Goal: Task Accomplishment & Management: Complete application form

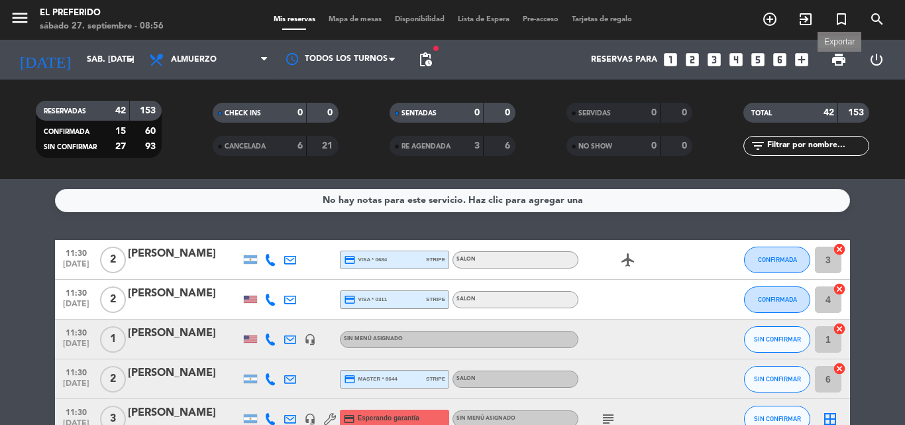
click at [836, 65] on span "print" at bounding box center [839, 60] width 16 height 16
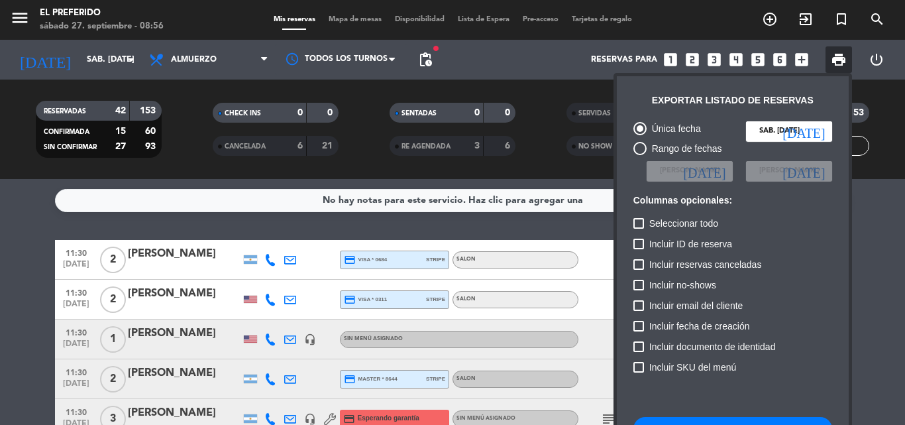
scroll to position [81, 0]
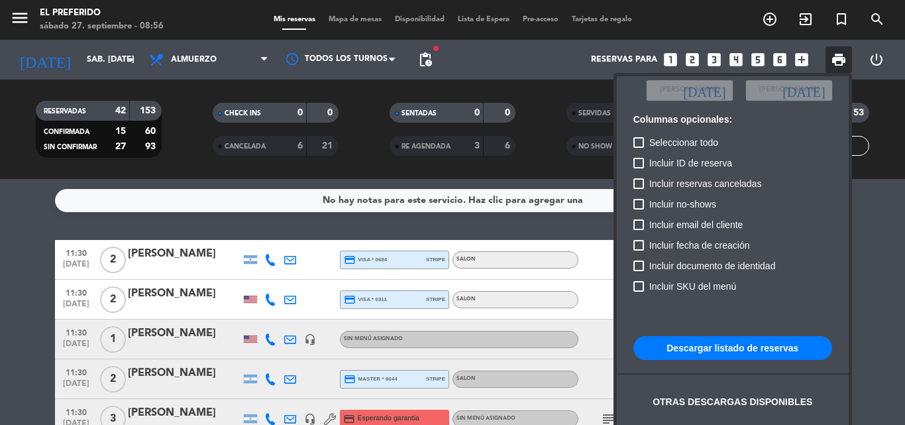
click at [713, 344] on button "Descargar listado de reservas" at bounding box center [733, 348] width 199 height 24
click at [199, 116] on div at bounding box center [452, 212] width 905 height 425
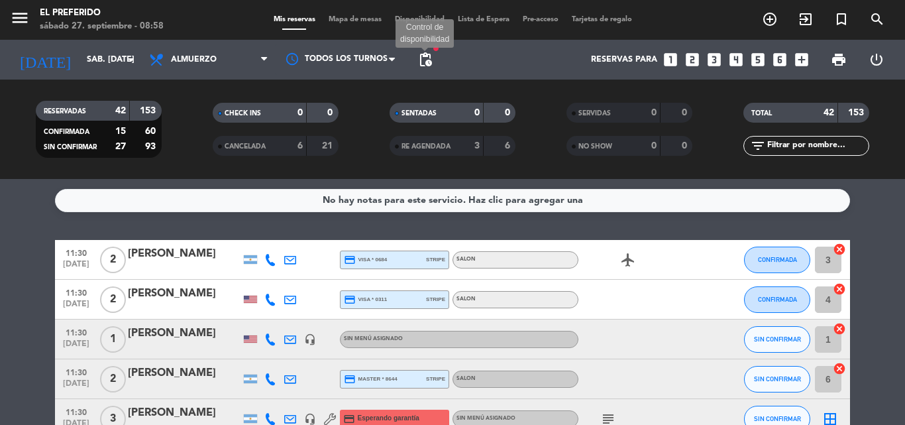
click at [429, 60] on span "pending_actions" at bounding box center [425, 60] width 16 height 16
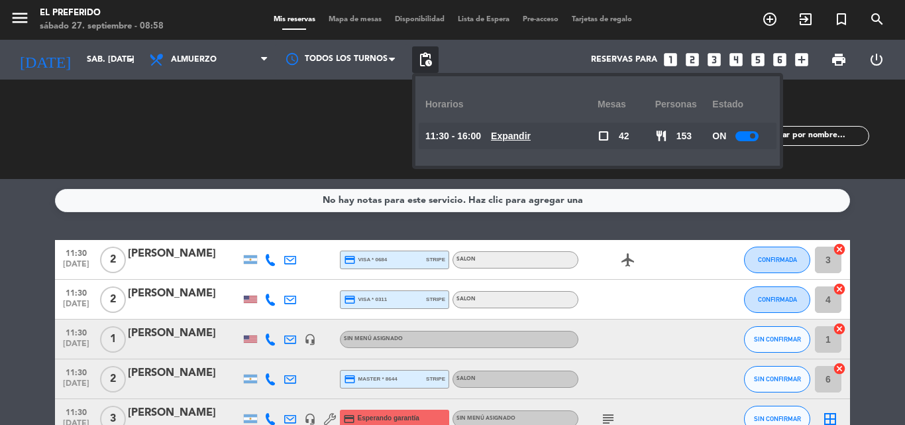
drag, startPoint x: 429, startPoint y: 60, endPoint x: 430, endPoint y: 67, distance: 7.3
click at [430, 67] on span "pending_actions" at bounding box center [425, 60] width 16 height 16
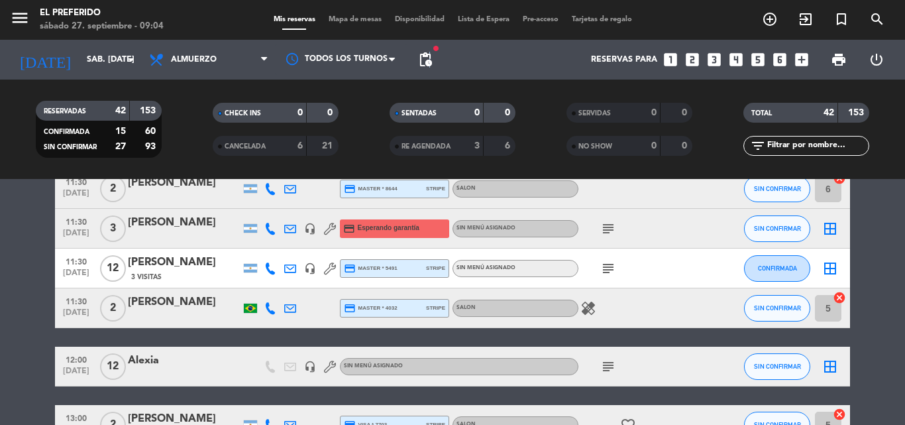
scroll to position [35, 0]
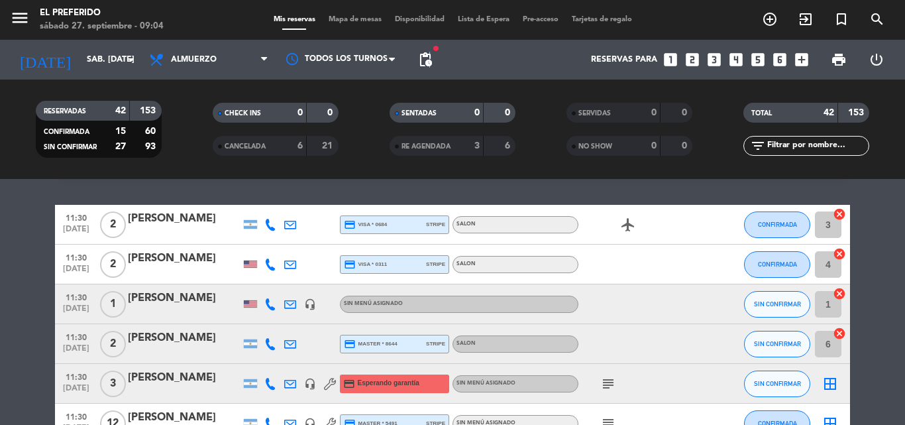
click at [612, 388] on icon "subject" at bounding box center [608, 384] width 16 height 16
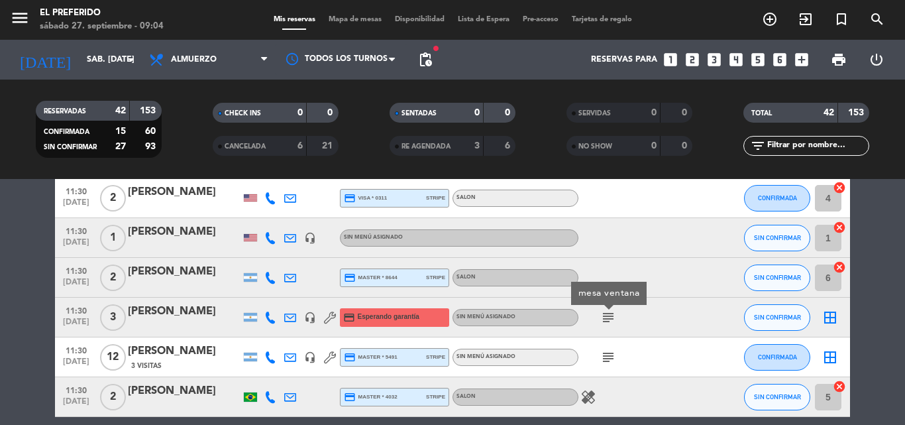
click at [612, 353] on icon "subject" at bounding box center [608, 357] width 16 height 16
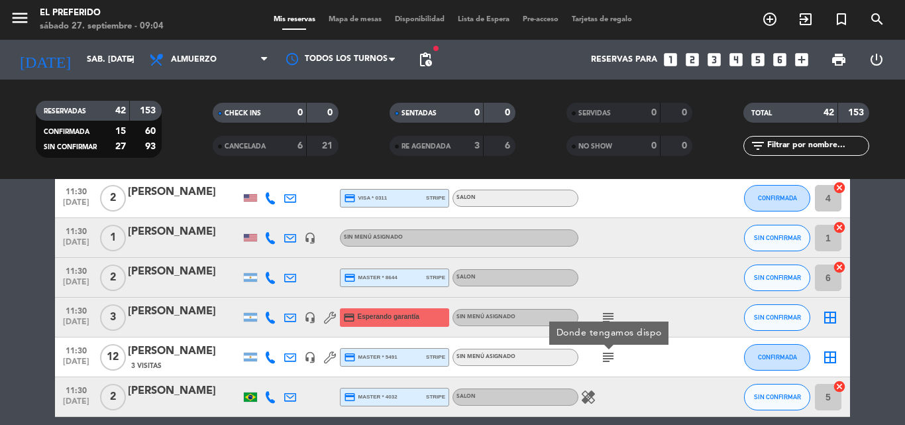
click at [610, 315] on icon "subject" at bounding box center [608, 317] width 16 height 16
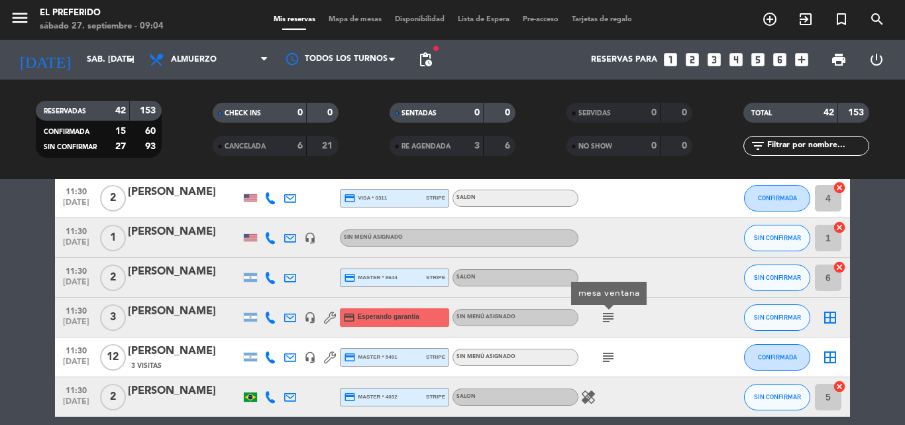
click at [608, 349] on icon "subject" at bounding box center [608, 357] width 16 height 16
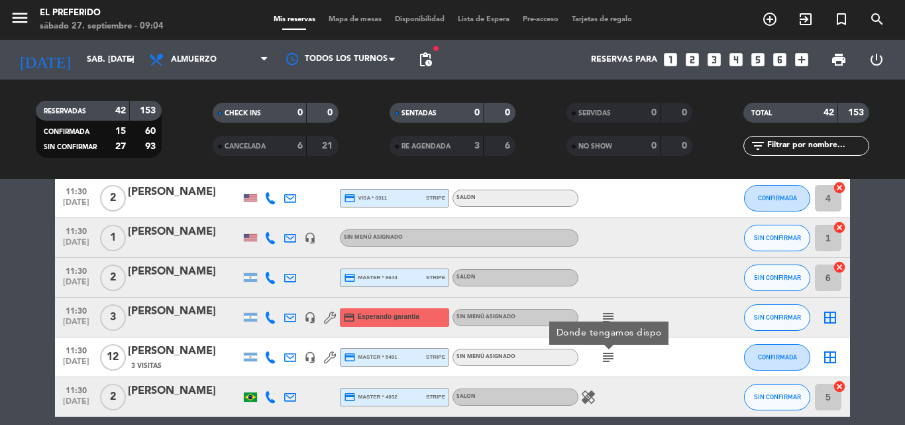
scroll to position [168, 0]
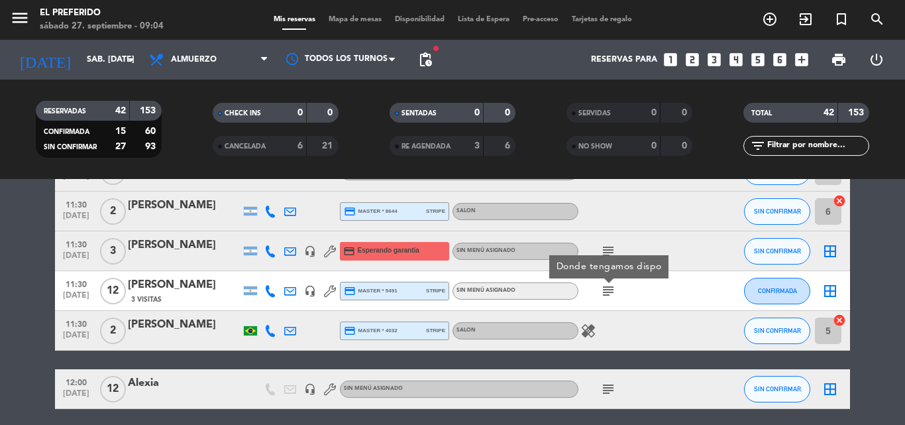
click at [586, 341] on div "healing" at bounding box center [638, 330] width 119 height 39
click at [590, 336] on icon "healing" at bounding box center [588, 331] width 16 height 16
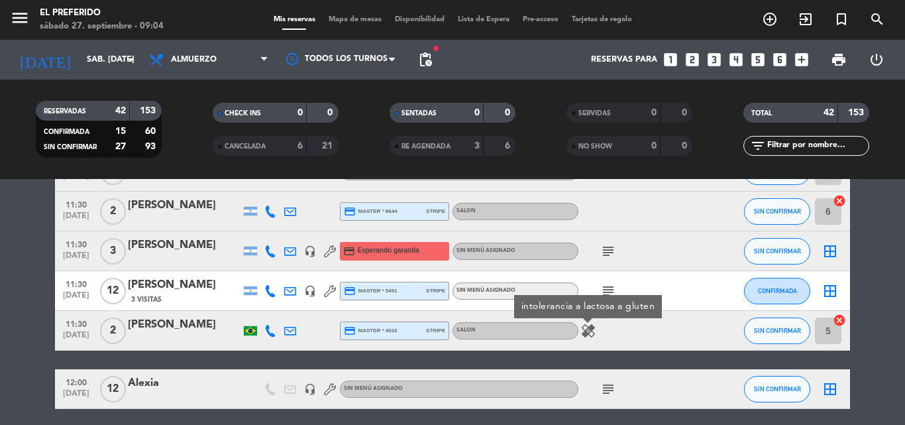
scroll to position [300, 0]
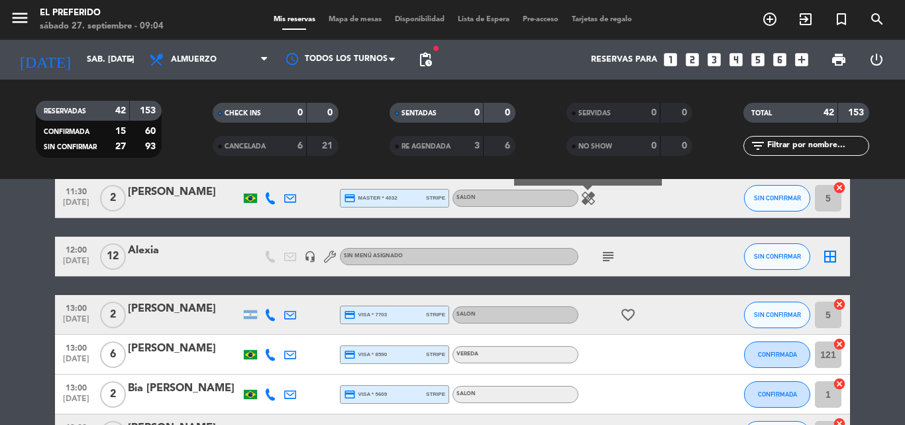
click at [602, 256] on icon "subject" at bounding box center [608, 256] width 16 height 16
click at [606, 260] on icon "subject" at bounding box center [608, 256] width 16 height 16
click at [607, 260] on icon "subject" at bounding box center [608, 256] width 16 height 16
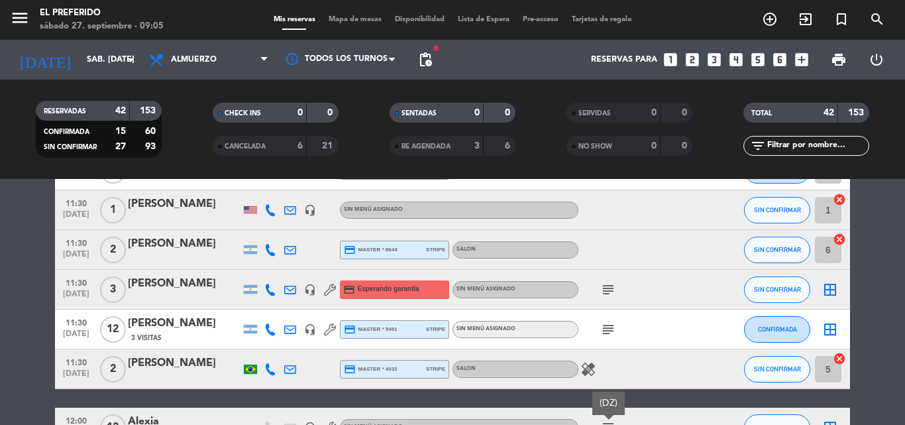
scroll to position [133, 0]
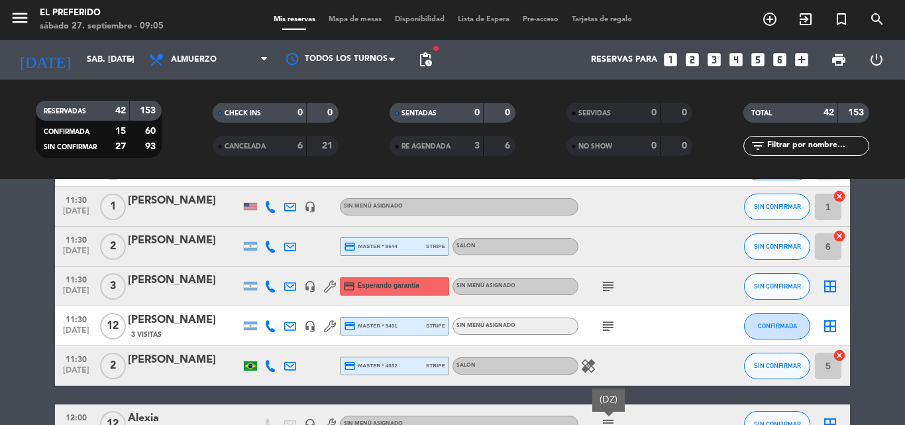
click at [609, 284] on icon "subject" at bounding box center [608, 286] width 16 height 16
click at [604, 327] on icon "subject" at bounding box center [608, 326] width 16 height 16
click at [595, 367] on icon "healing" at bounding box center [588, 366] width 16 height 16
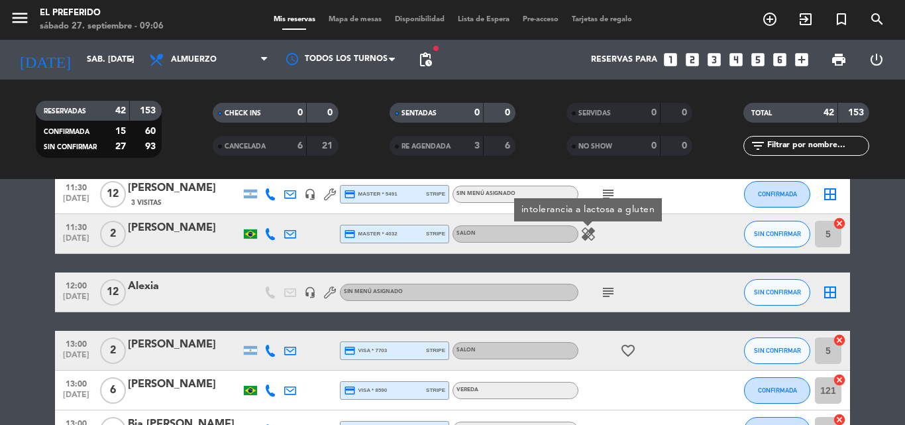
scroll to position [331, 0]
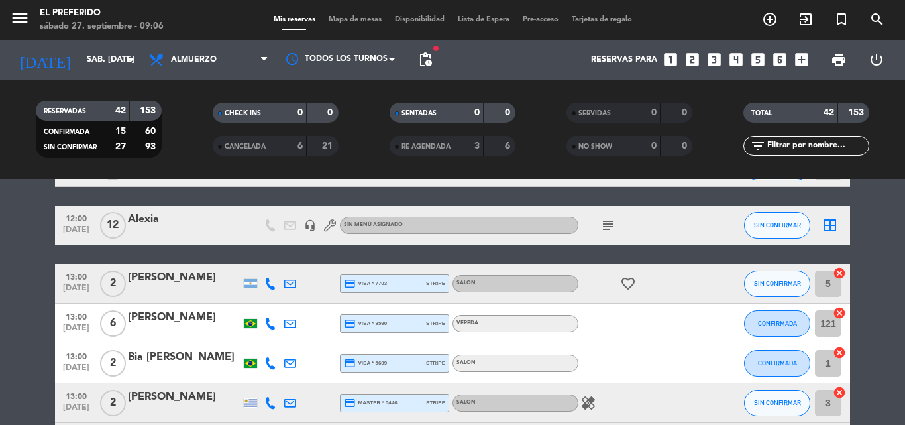
click at [606, 231] on icon "subject" at bounding box center [608, 225] width 16 height 16
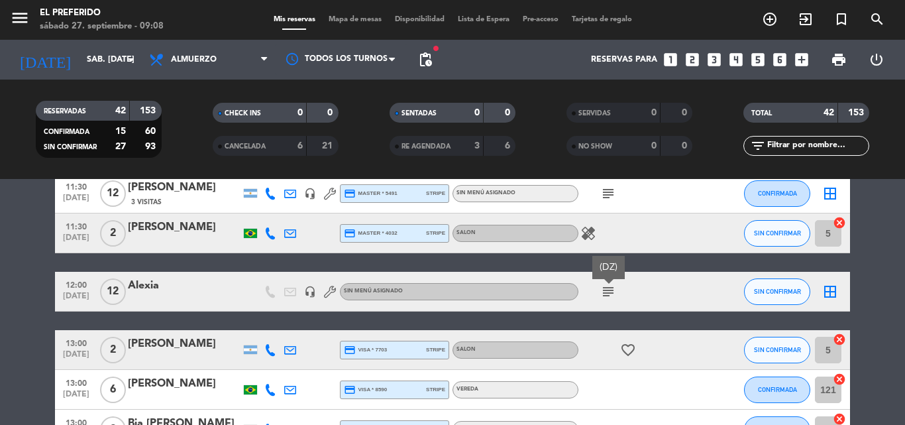
click at [632, 352] on icon "favorite_border" at bounding box center [628, 350] width 16 height 16
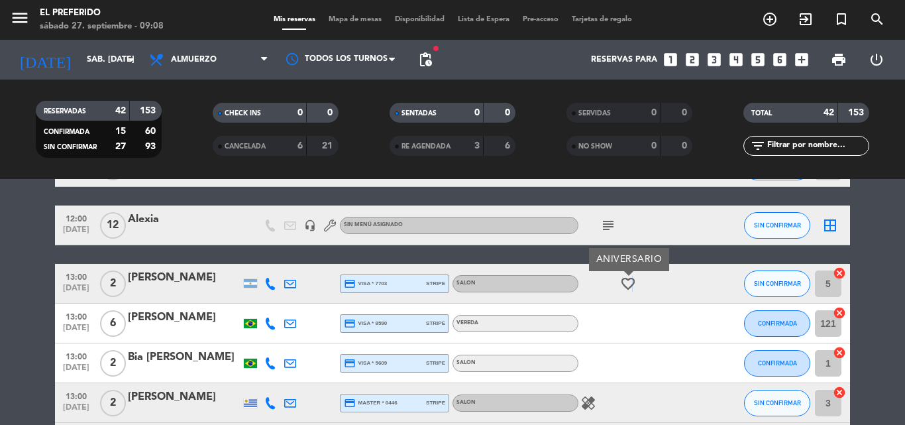
scroll to position [398, 0]
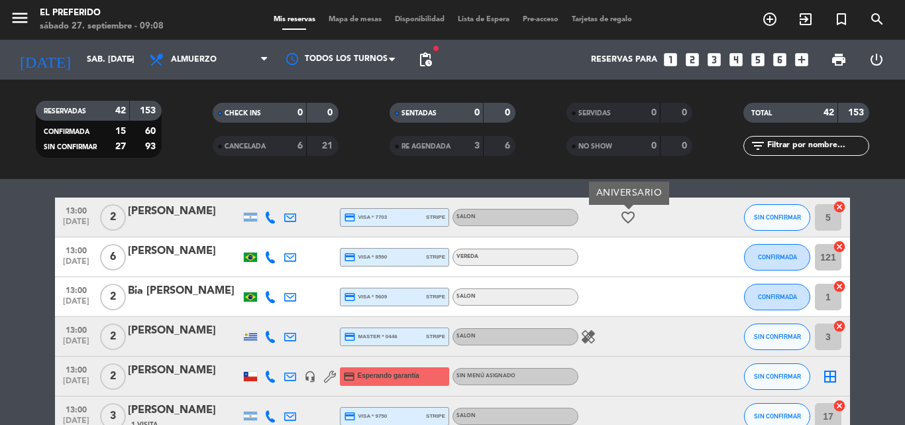
click at [590, 338] on icon "healing" at bounding box center [588, 337] width 16 height 16
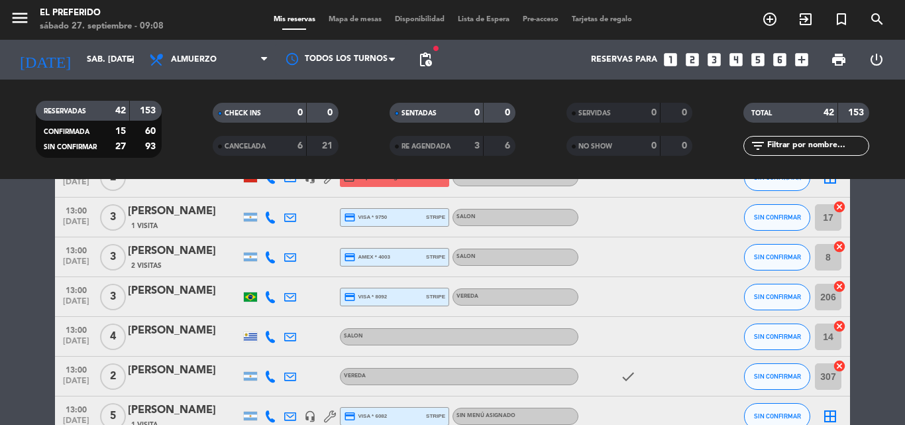
scroll to position [663, 0]
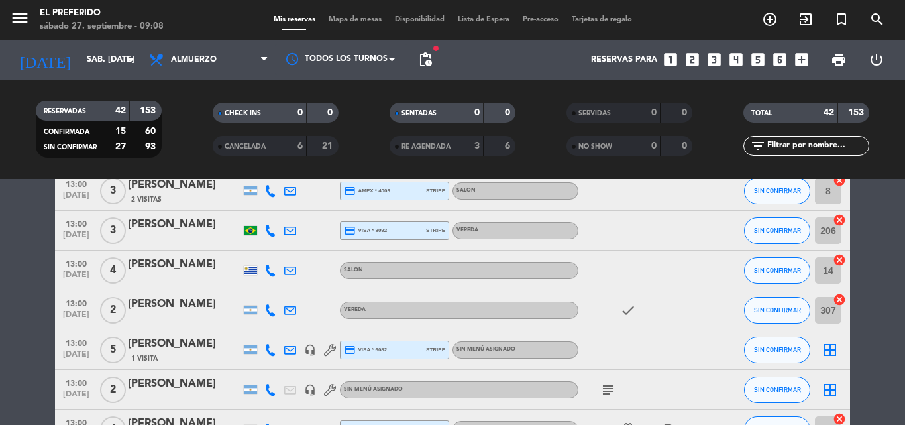
click at [608, 389] on icon "subject" at bounding box center [608, 390] width 16 height 16
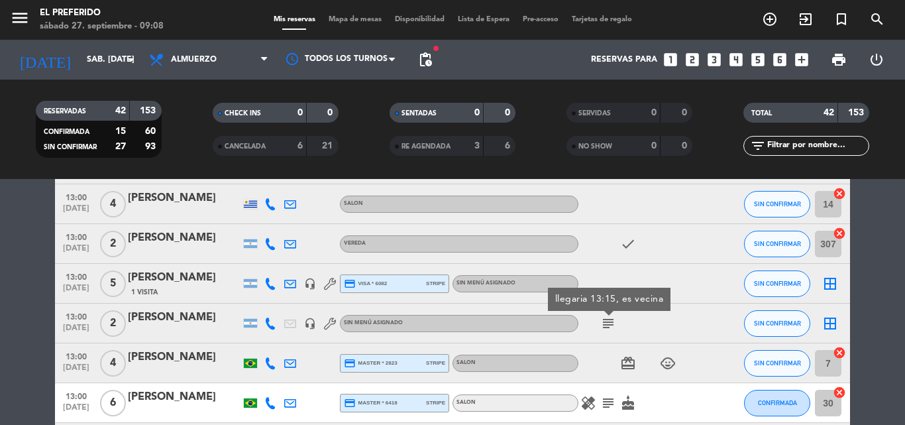
drag, startPoint x: 633, startPoint y: 366, endPoint x: 663, endPoint y: 369, distance: 30.0
click at [635, 366] on icon "card_giftcard" at bounding box center [628, 363] width 16 height 16
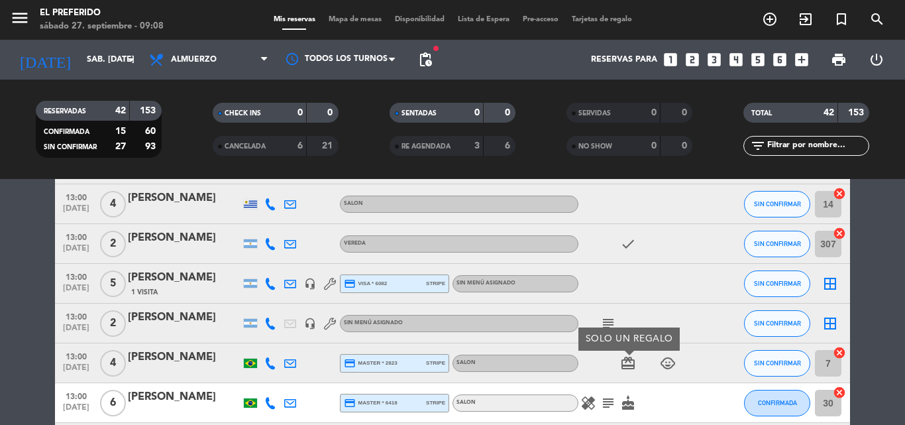
click at [668, 363] on icon "child_care" at bounding box center [668, 363] width 16 height 16
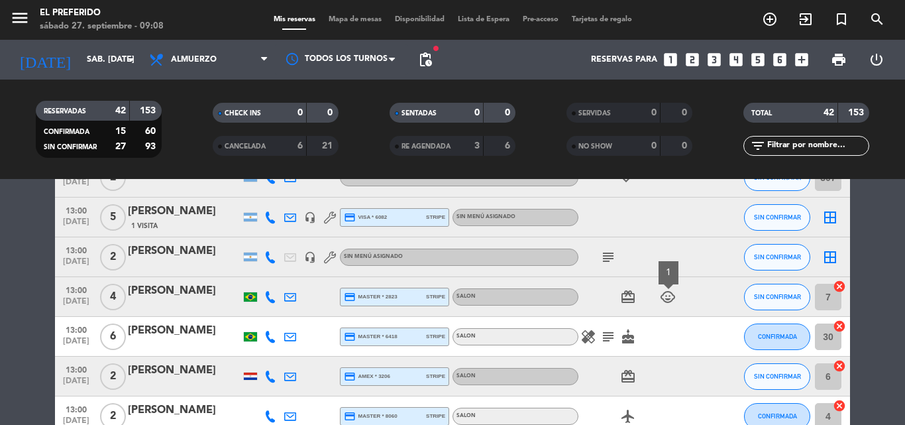
click at [583, 338] on icon "healing" at bounding box center [588, 337] width 16 height 16
click at [672, 302] on icon "child_care" at bounding box center [668, 297] width 16 height 16
click at [598, 333] on span "subject" at bounding box center [608, 337] width 20 height 16
click at [585, 333] on icon "healing" at bounding box center [588, 337] width 16 height 16
click at [609, 338] on icon "subject" at bounding box center [608, 337] width 16 height 16
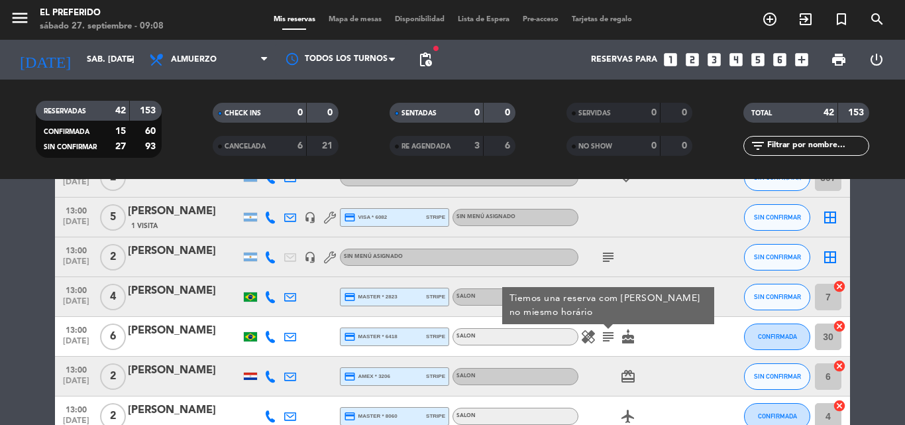
click at [626, 339] on icon "cake" at bounding box center [628, 337] width 16 height 16
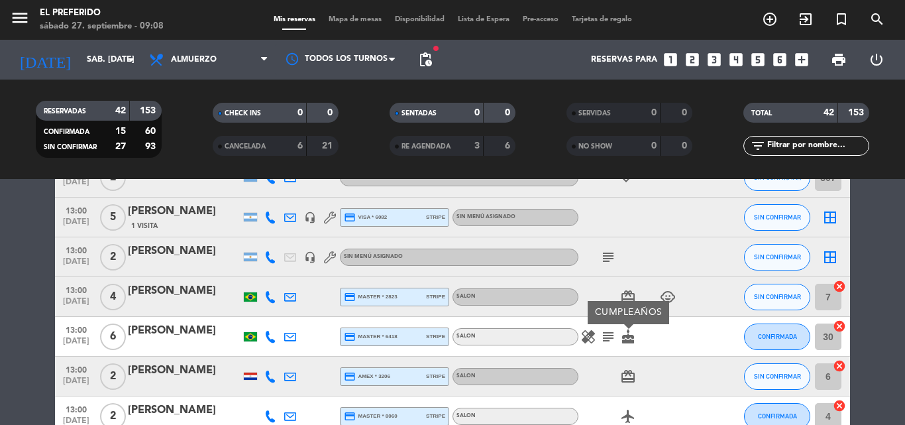
click at [591, 333] on icon "healing" at bounding box center [588, 337] width 16 height 16
click at [614, 331] on icon "subject" at bounding box center [608, 337] width 16 height 16
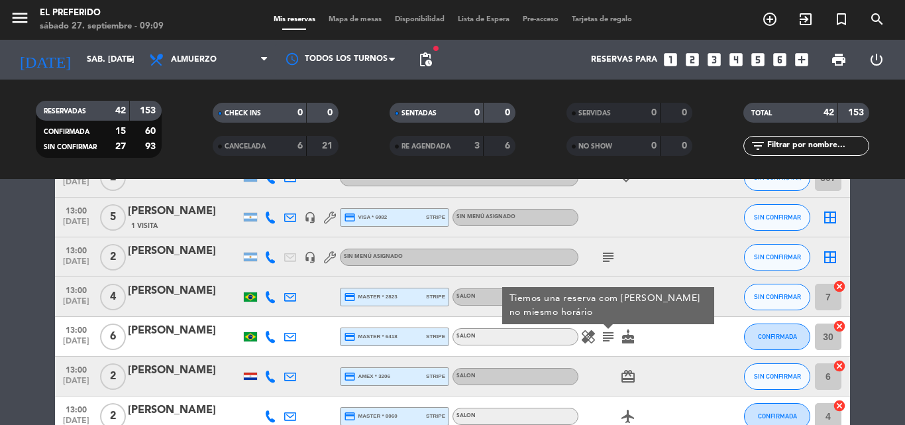
scroll to position [861, 0]
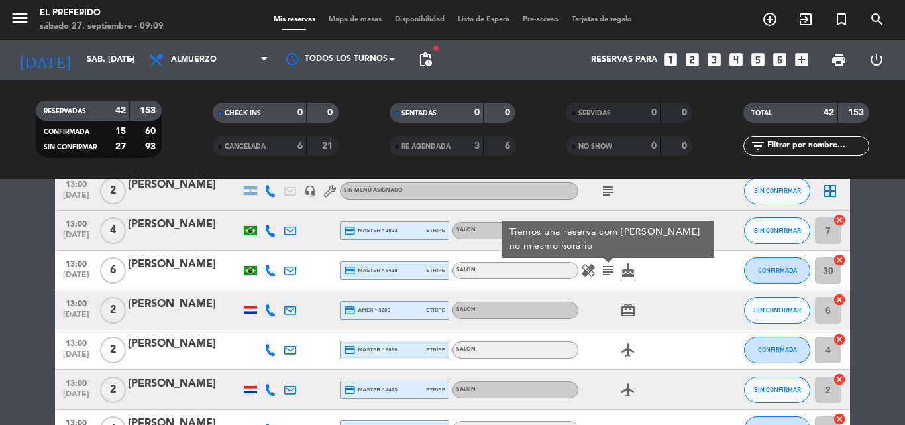
click at [634, 313] on icon "card_giftcard" at bounding box center [628, 310] width 16 height 16
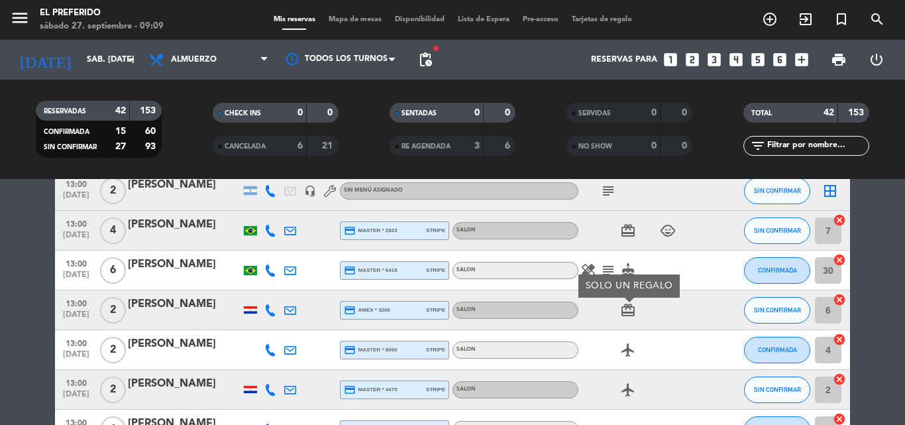
click at [629, 353] on icon "airplanemode_active" at bounding box center [628, 350] width 16 height 16
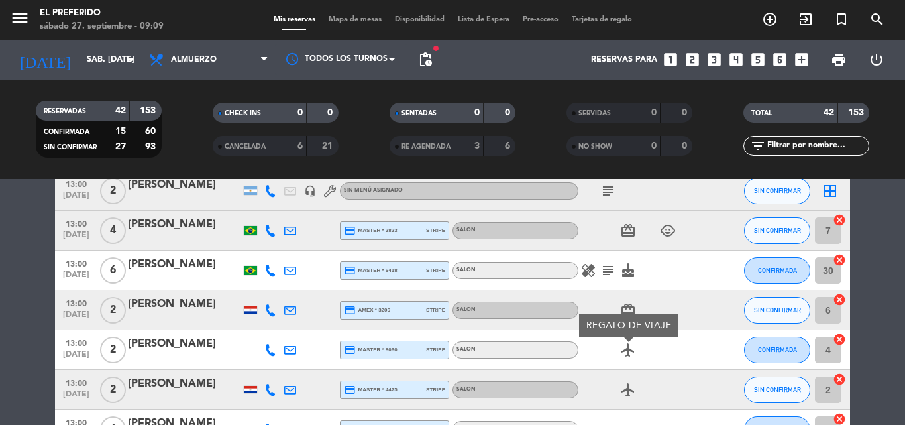
click at [630, 262] on icon "cake" at bounding box center [628, 270] width 16 height 16
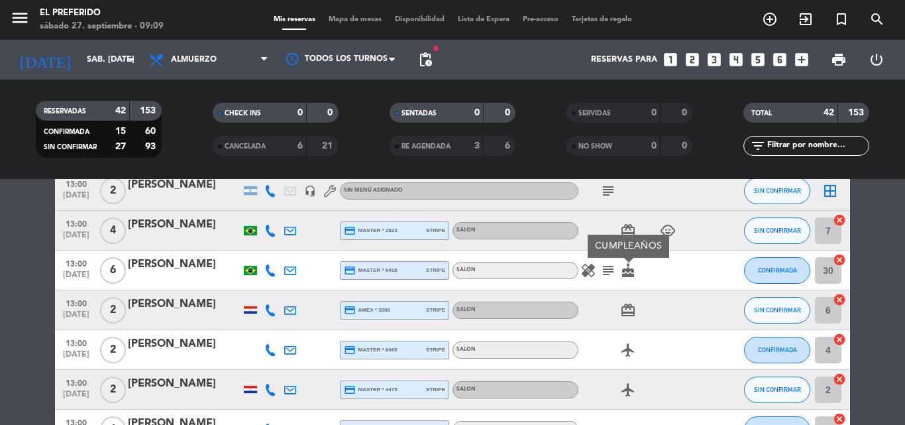
click at [632, 310] on icon "card_giftcard" at bounding box center [628, 310] width 16 height 16
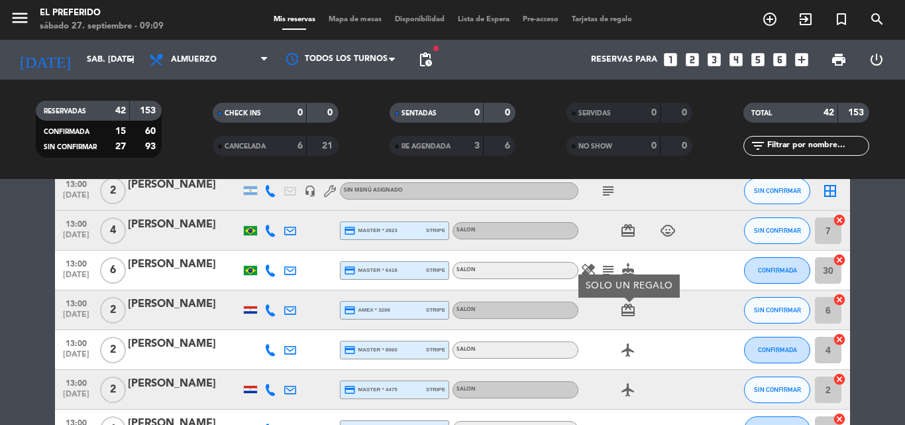
click at [671, 227] on icon "child_care" at bounding box center [668, 231] width 16 height 16
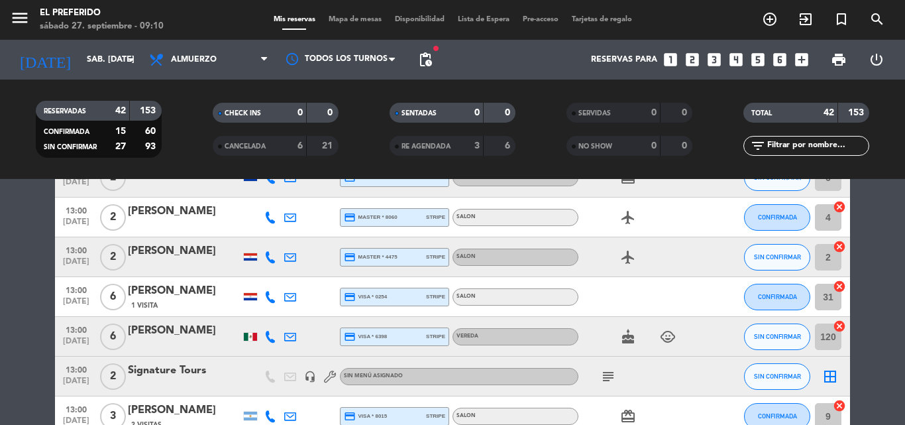
scroll to position [1127, 0]
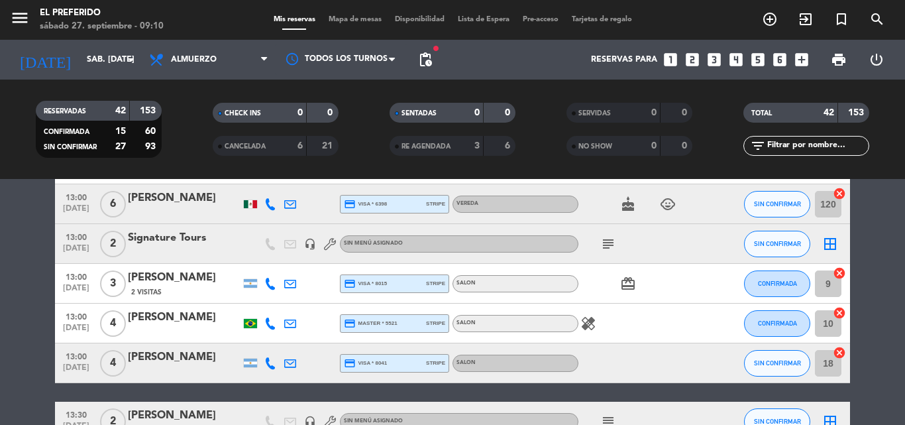
click at [608, 242] on icon "subject" at bounding box center [608, 244] width 16 height 16
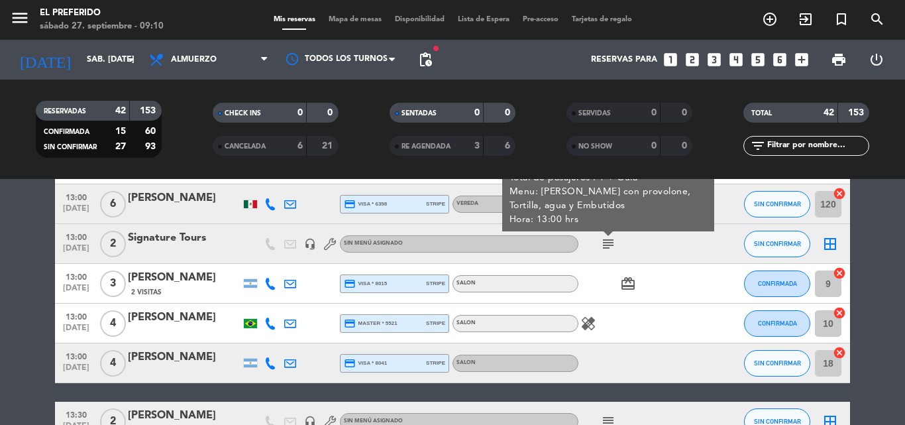
click at [589, 325] on icon "healing" at bounding box center [588, 323] width 16 height 16
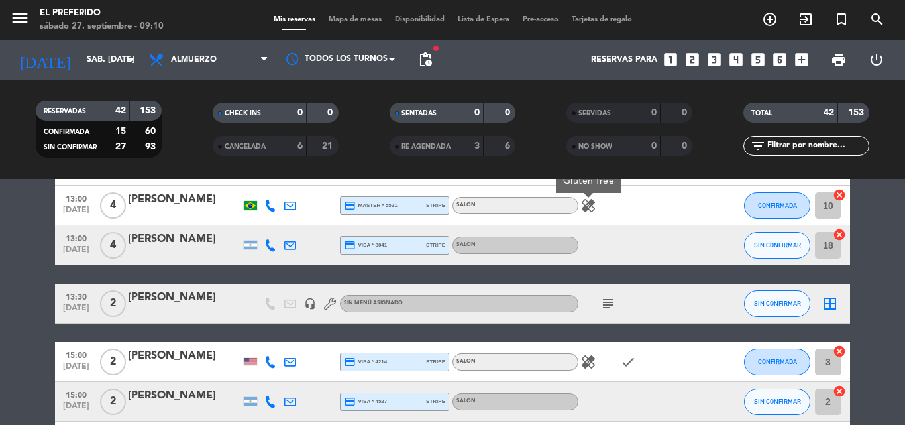
scroll to position [1259, 0]
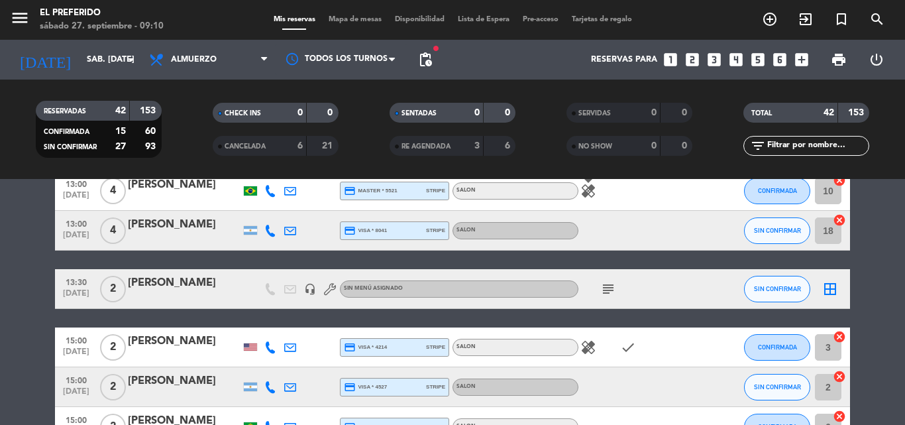
click at [606, 282] on icon "subject" at bounding box center [608, 289] width 16 height 16
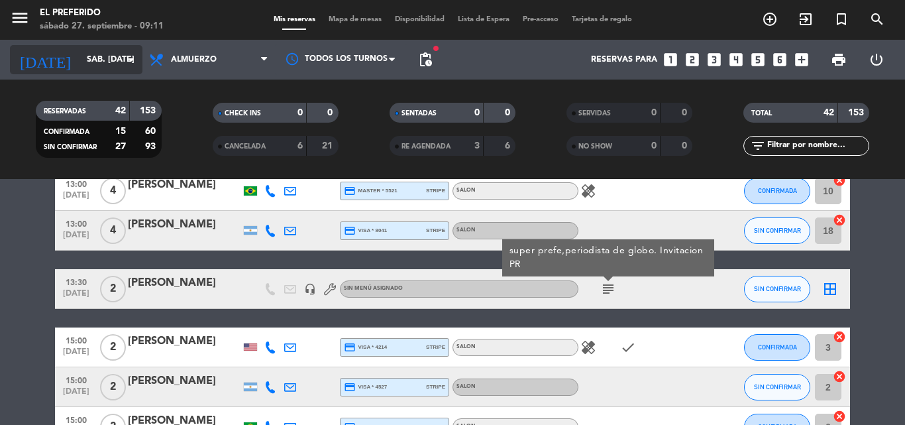
click at [91, 58] on input "sáb. [DATE]" at bounding box center [136, 59] width 112 height 23
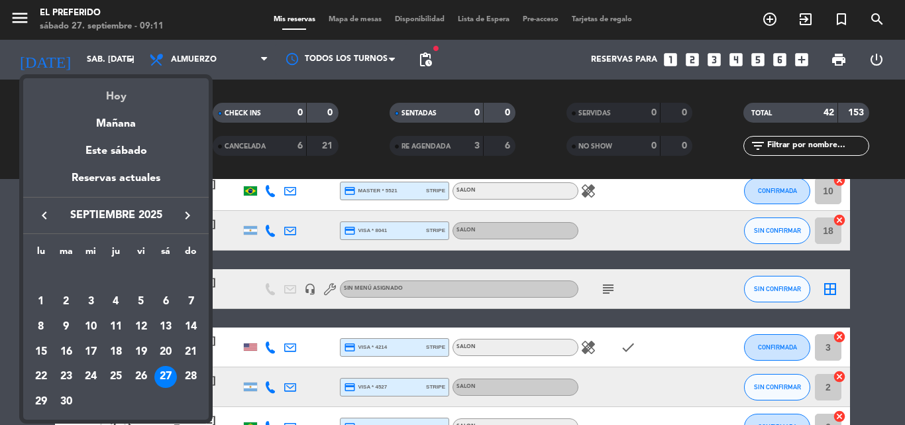
click at [122, 91] on div "Hoy" at bounding box center [116, 91] width 186 height 27
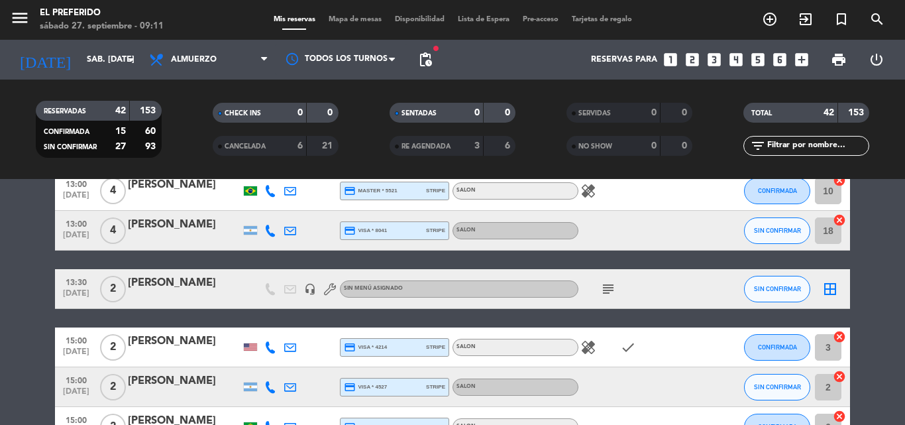
scroll to position [1325, 0]
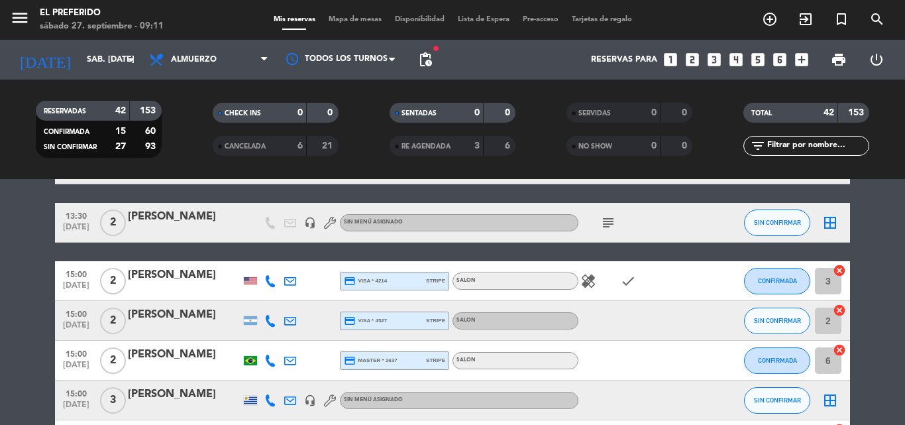
click at [605, 222] on icon "subject" at bounding box center [608, 223] width 16 height 16
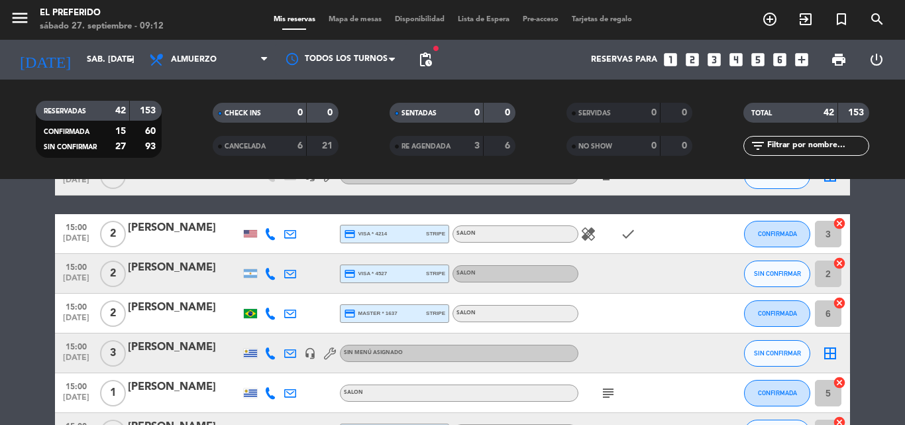
scroll to position [1392, 0]
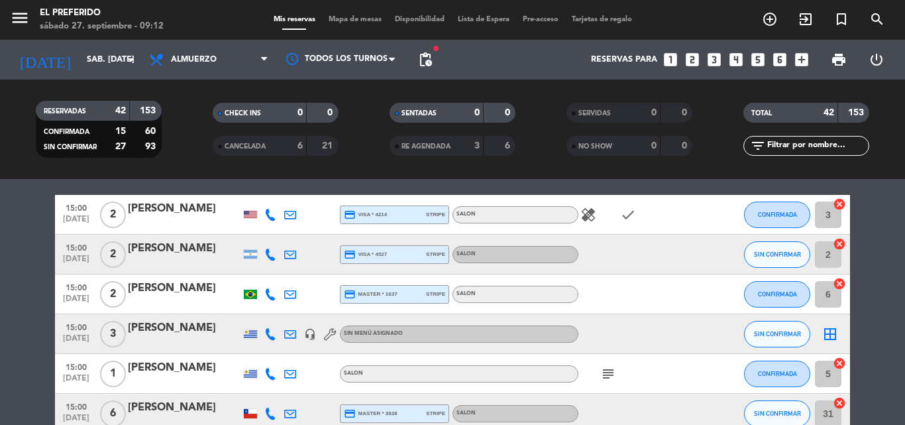
click at [585, 209] on icon "healing" at bounding box center [588, 215] width 16 height 16
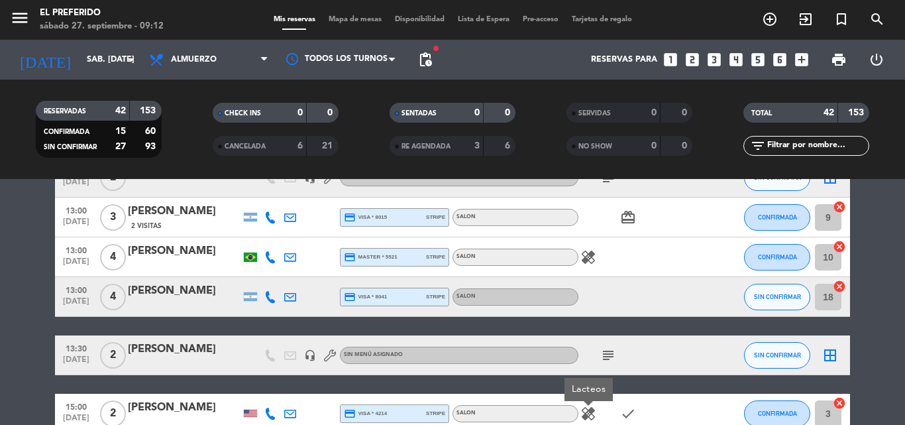
scroll to position [1060, 0]
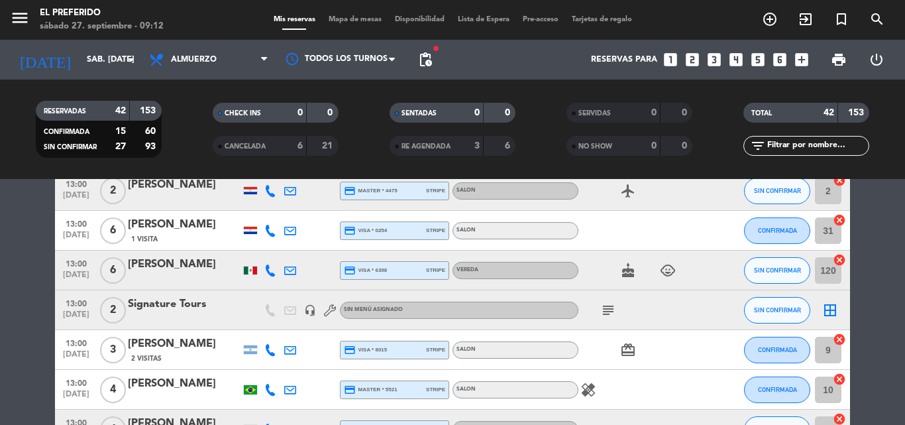
click at [588, 384] on div "healing" at bounding box center [638, 389] width 119 height 39
click at [588, 384] on icon "healing" at bounding box center [588, 390] width 16 height 16
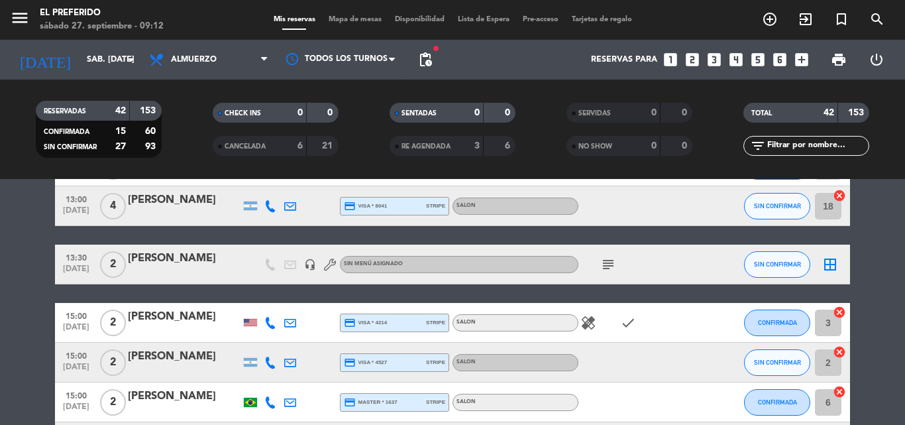
scroll to position [1325, 0]
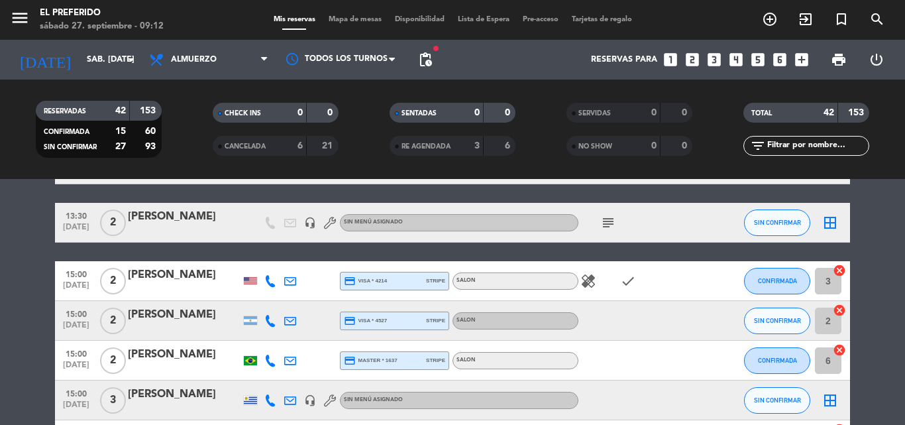
click at [589, 280] on icon "healing" at bounding box center [588, 281] width 16 height 16
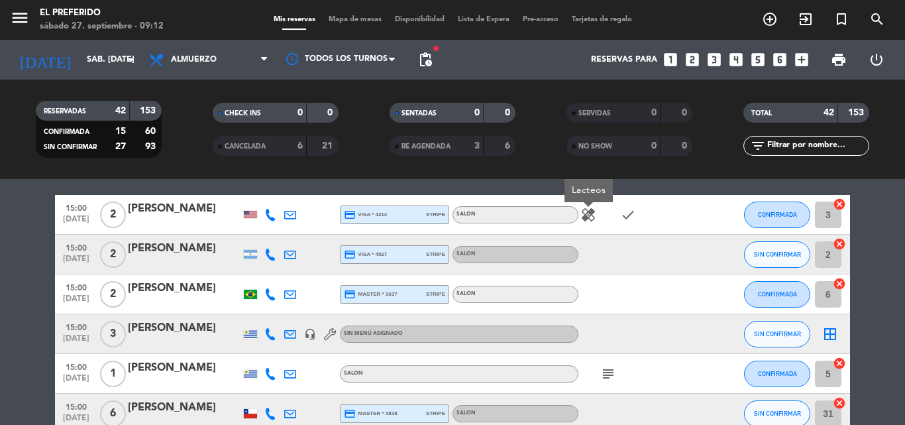
scroll to position [1458, 0]
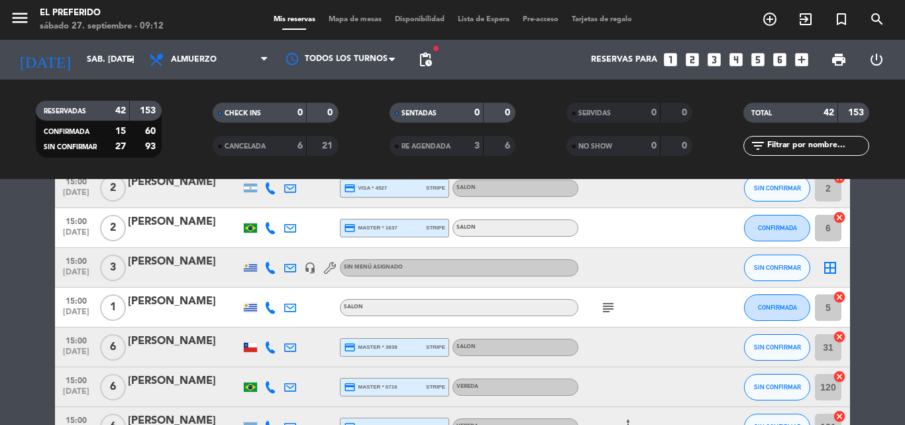
click at [614, 305] on icon "subject" at bounding box center [608, 308] width 16 height 16
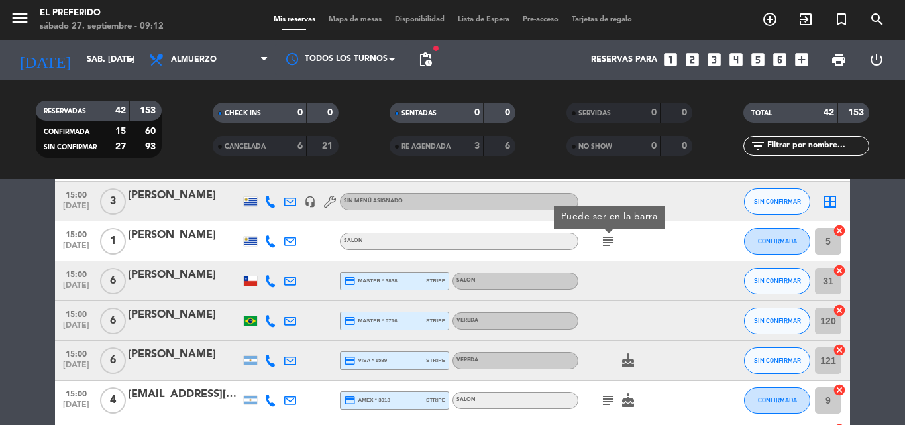
click at [632, 368] on icon "cake" at bounding box center [628, 361] width 16 height 16
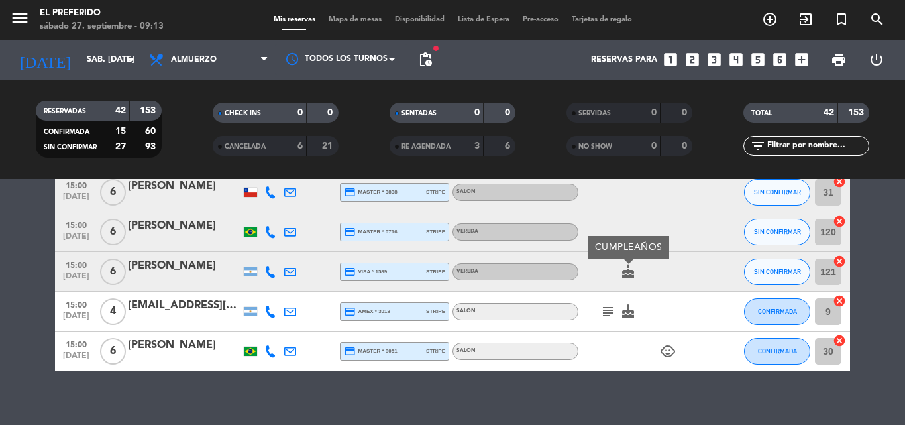
scroll to position [1626, 0]
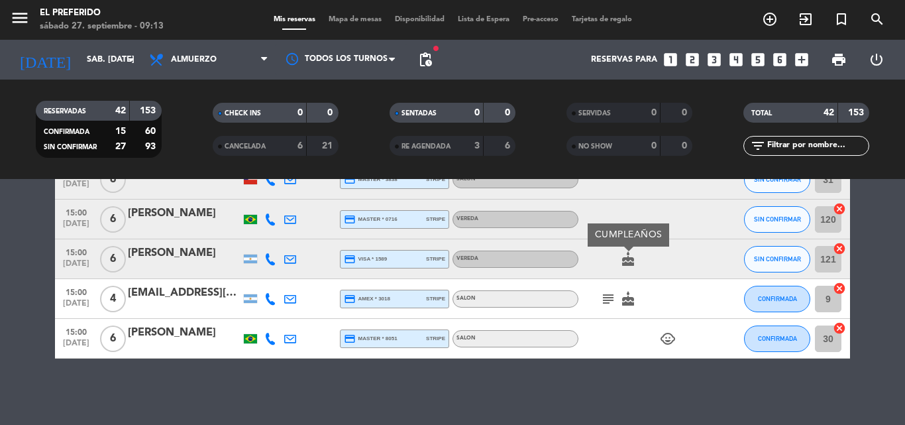
click at [616, 298] on icon "subject" at bounding box center [608, 299] width 16 height 16
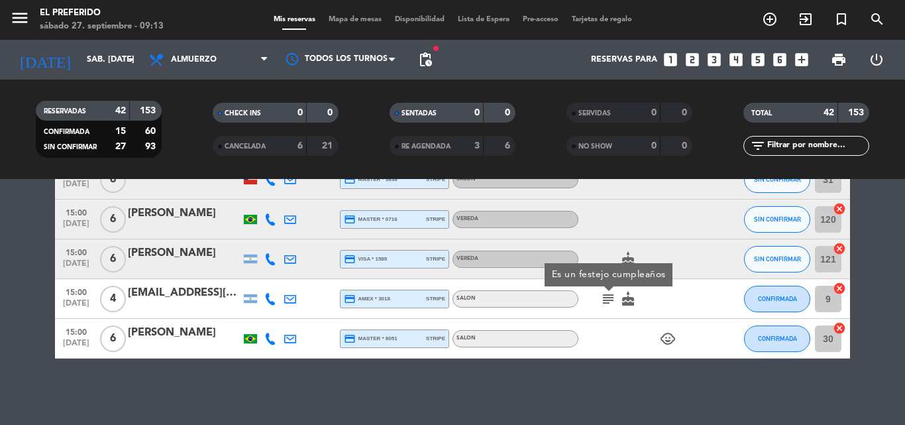
click at [630, 299] on icon "cake" at bounding box center [628, 299] width 16 height 16
click at [665, 337] on icon "child_care" at bounding box center [668, 339] width 16 height 16
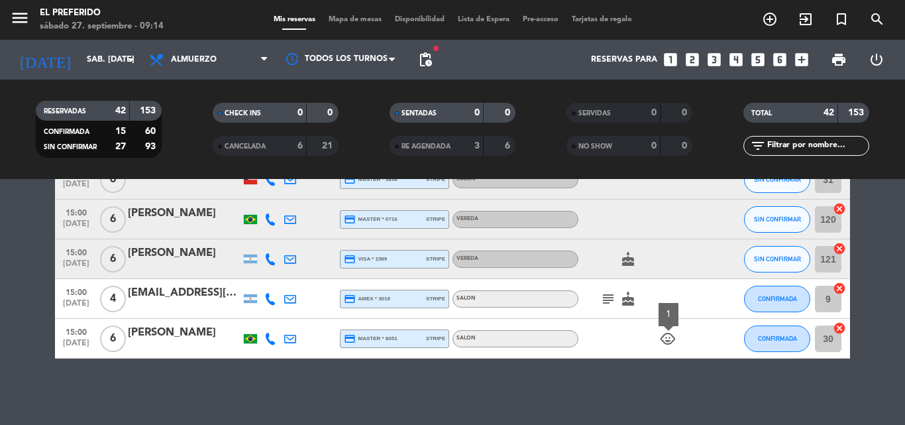
drag, startPoint x: 606, startPoint y: 289, endPoint x: 612, endPoint y: 283, distance: 8.4
click at [608, 288] on div "subject cake" at bounding box center [638, 298] width 119 height 39
click at [608, 294] on icon "subject" at bounding box center [608, 299] width 16 height 16
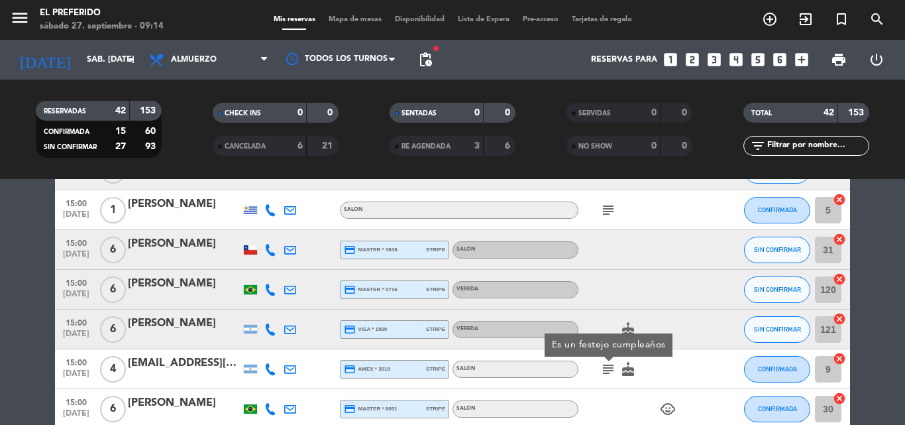
scroll to position [1427, 0]
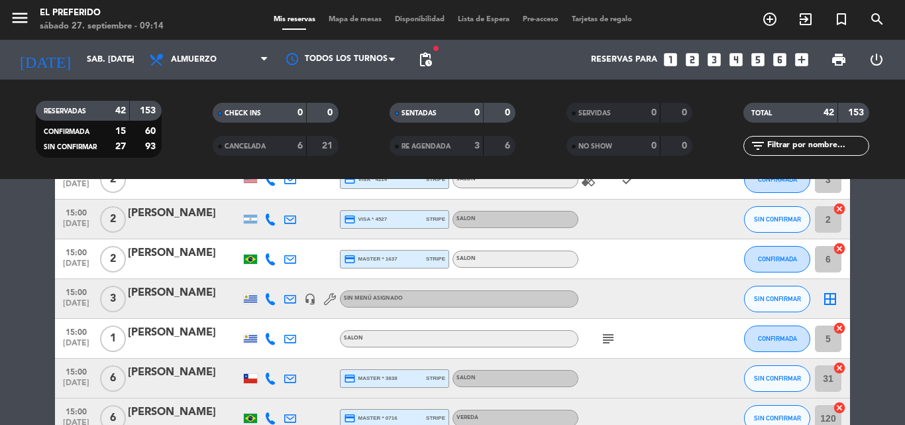
click at [613, 346] on icon "subject" at bounding box center [608, 339] width 16 height 16
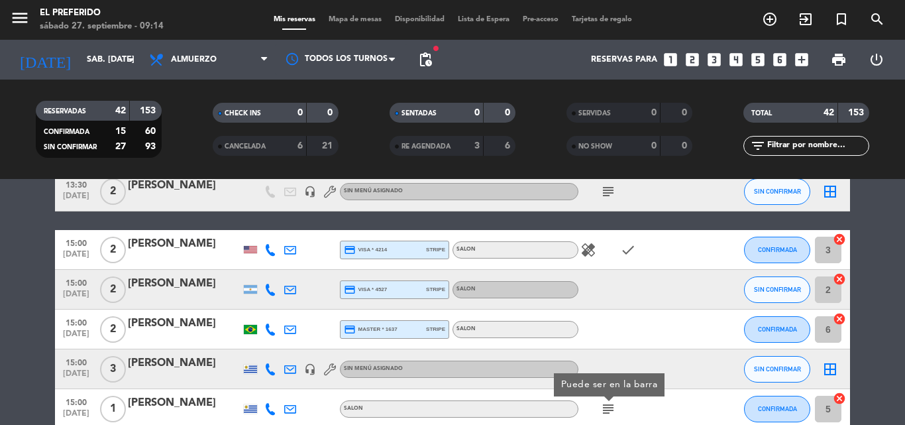
scroll to position [1294, 0]
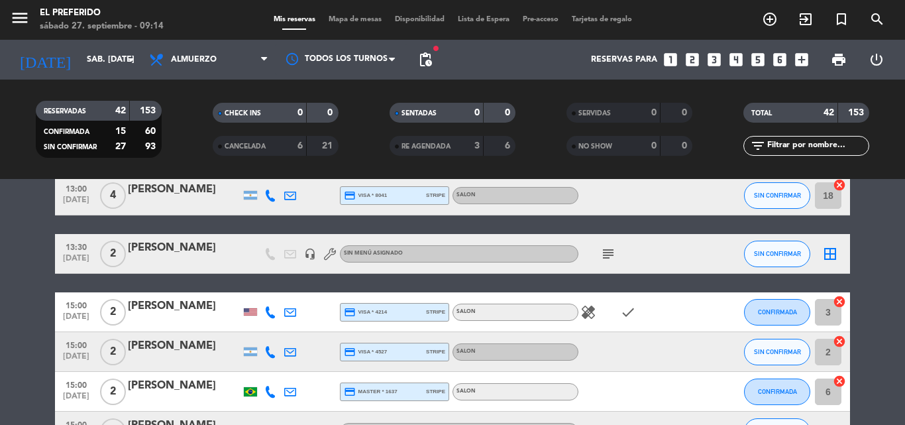
click at [605, 257] on icon "subject" at bounding box center [608, 254] width 16 height 16
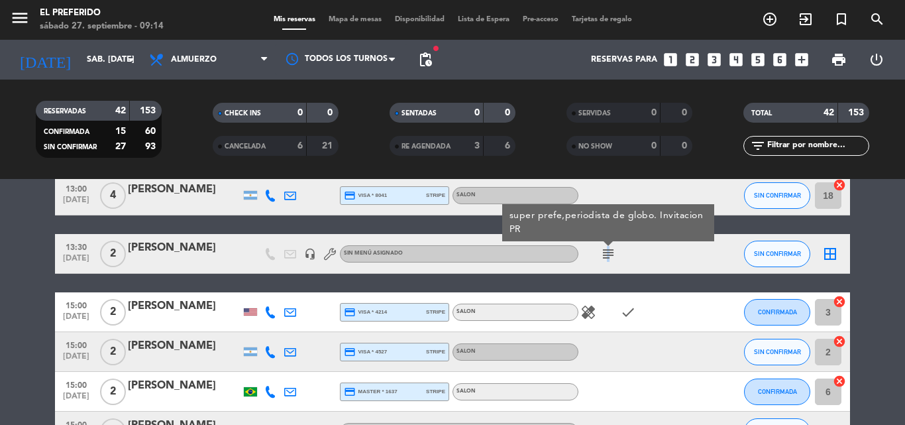
scroll to position [1162, 0]
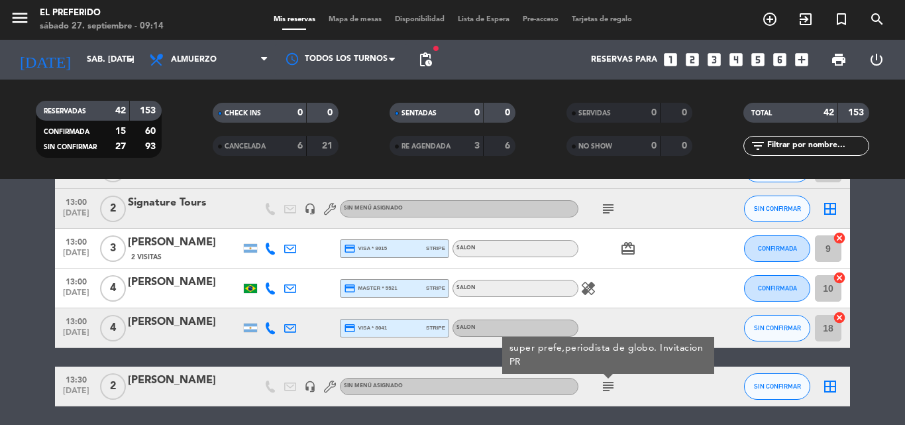
click at [610, 215] on icon "subject" at bounding box center [608, 209] width 16 height 16
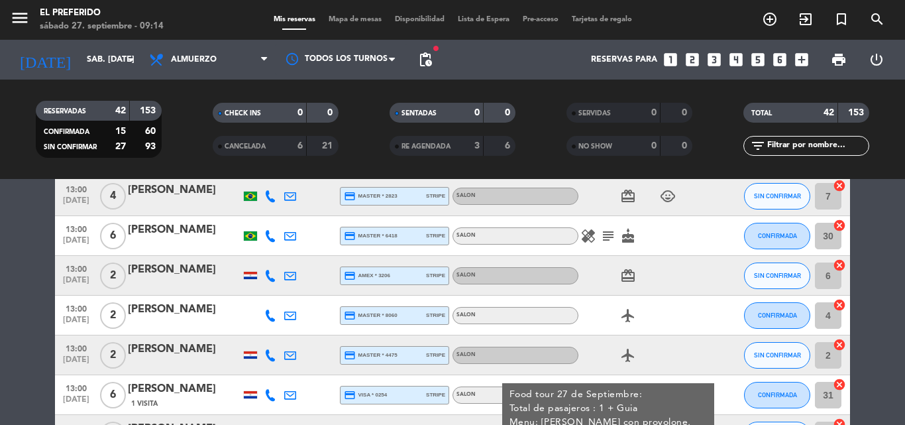
scroll to position [830, 0]
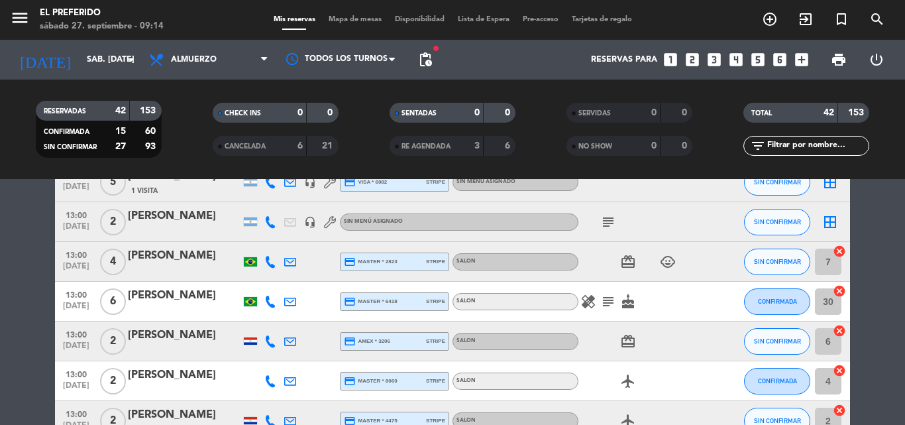
click at [605, 303] on icon "subject" at bounding box center [608, 302] width 16 height 16
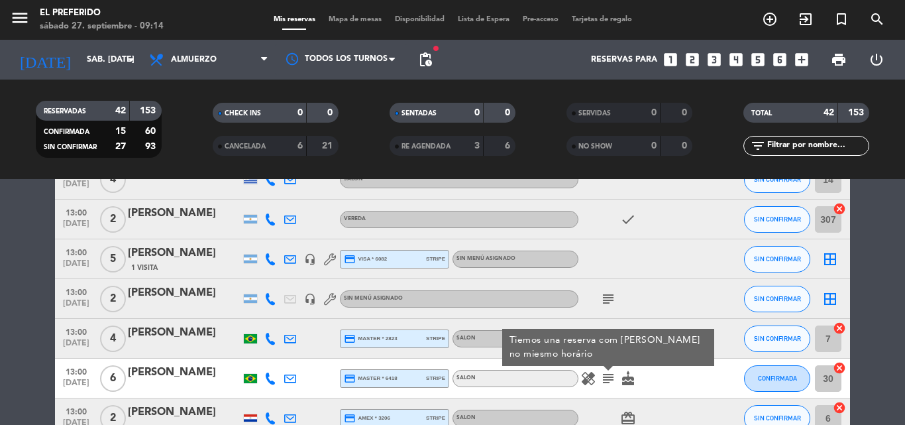
scroll to position [698, 0]
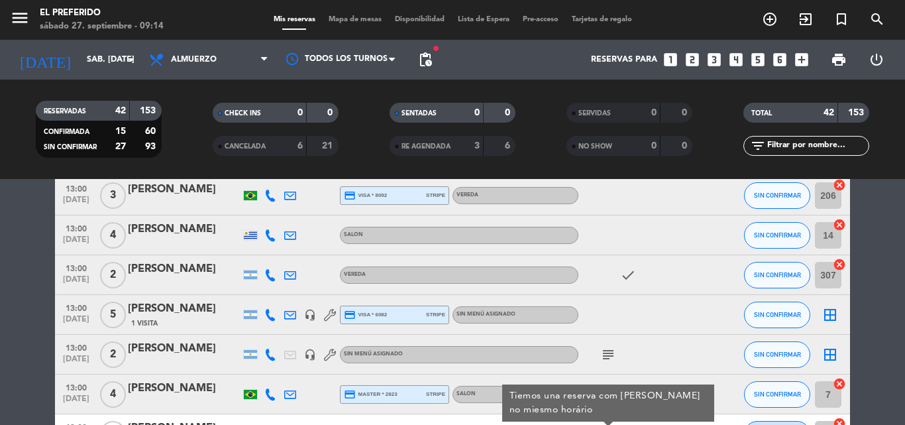
click at [607, 349] on icon "subject" at bounding box center [608, 355] width 16 height 16
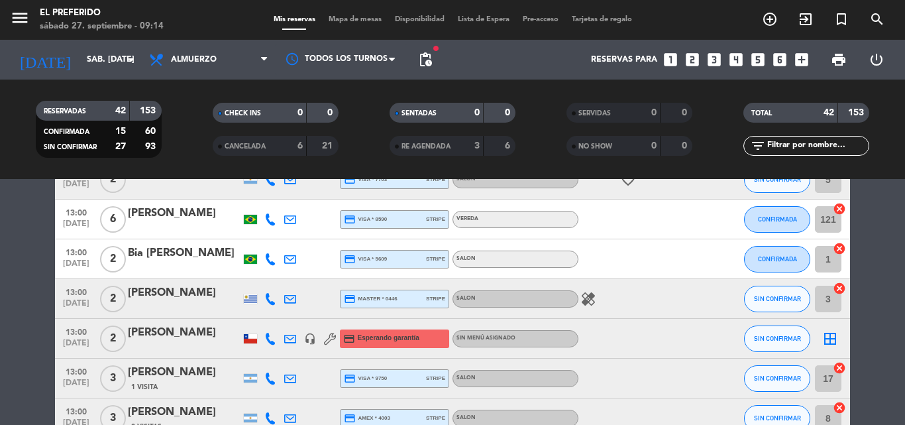
scroll to position [300, 0]
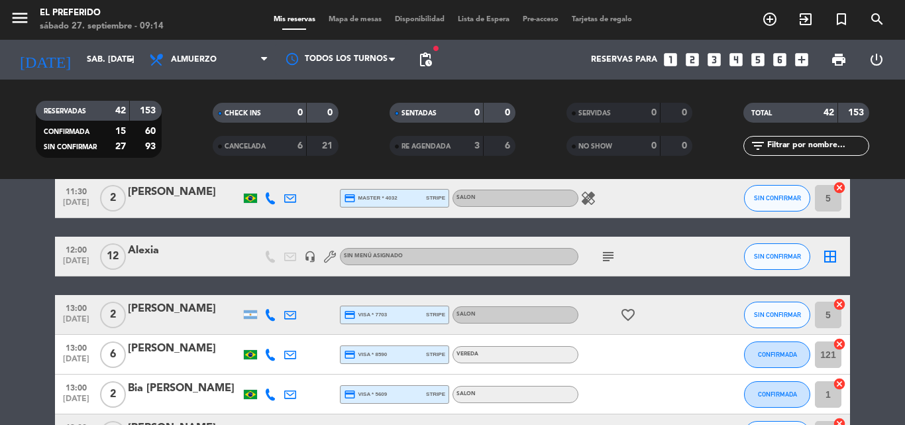
click at [604, 267] on div "subject" at bounding box center [638, 256] width 119 height 39
click at [606, 262] on icon "subject" at bounding box center [608, 256] width 16 height 16
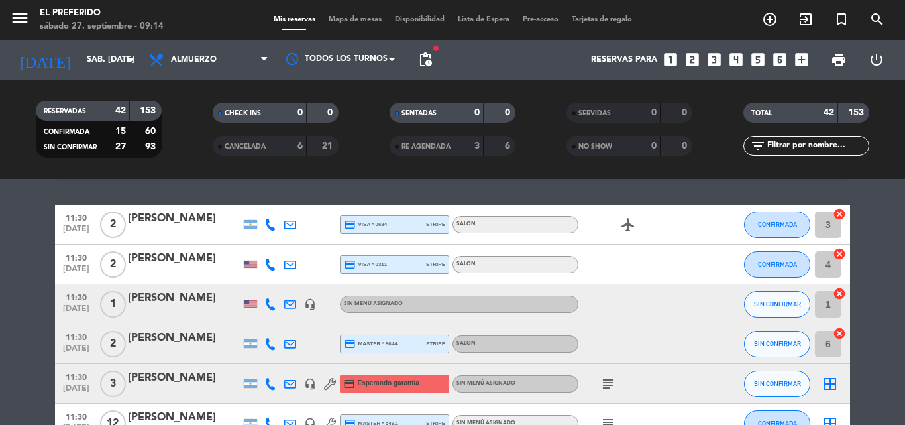
scroll to position [101, 0]
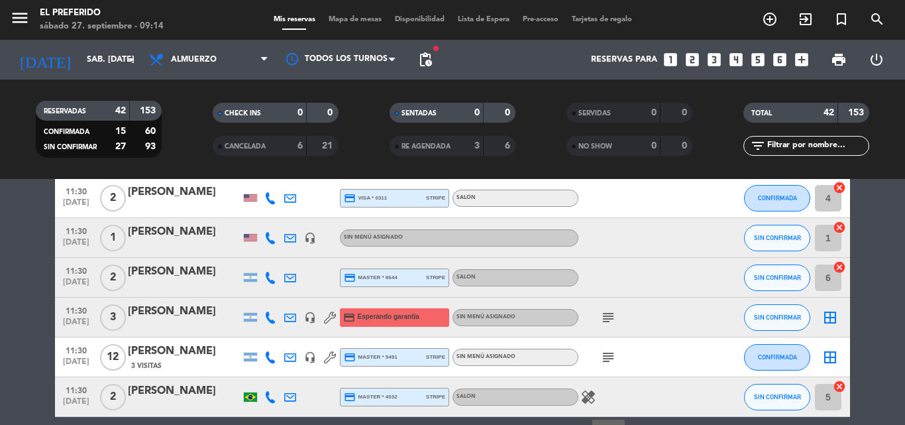
click at [613, 320] on icon "subject" at bounding box center [608, 317] width 16 height 16
click at [610, 355] on icon "subject" at bounding box center [608, 357] width 16 height 16
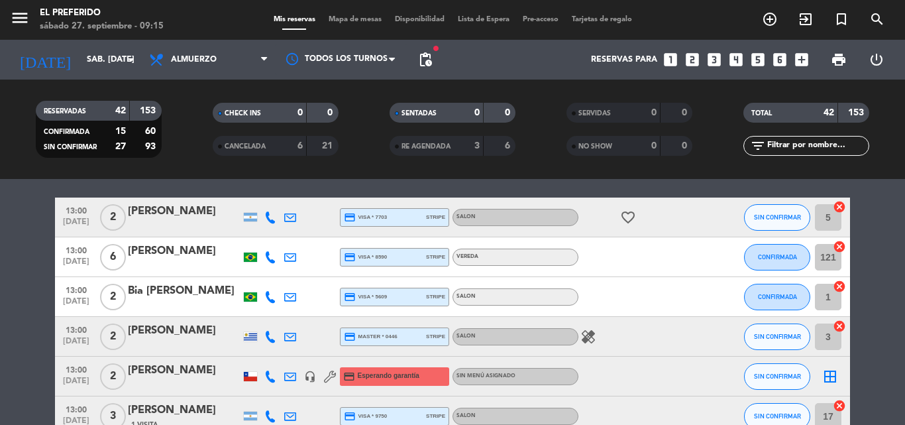
scroll to position [331, 0]
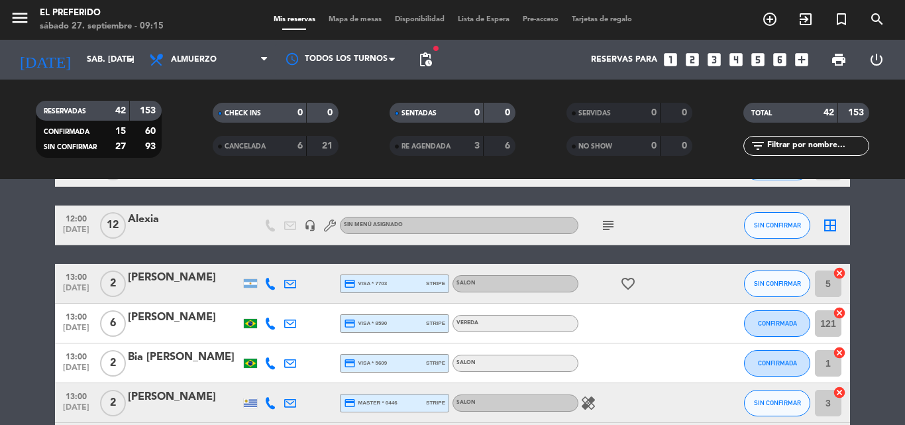
click at [609, 228] on icon "subject" at bounding box center [608, 225] width 16 height 16
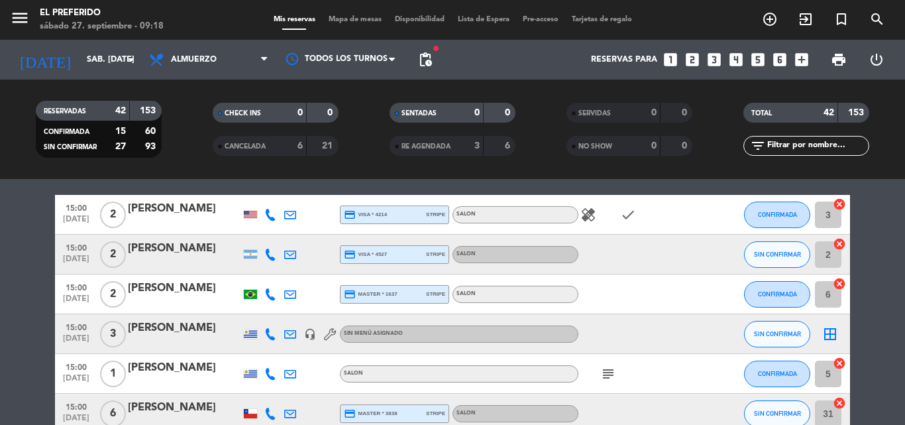
scroll to position [1458, 0]
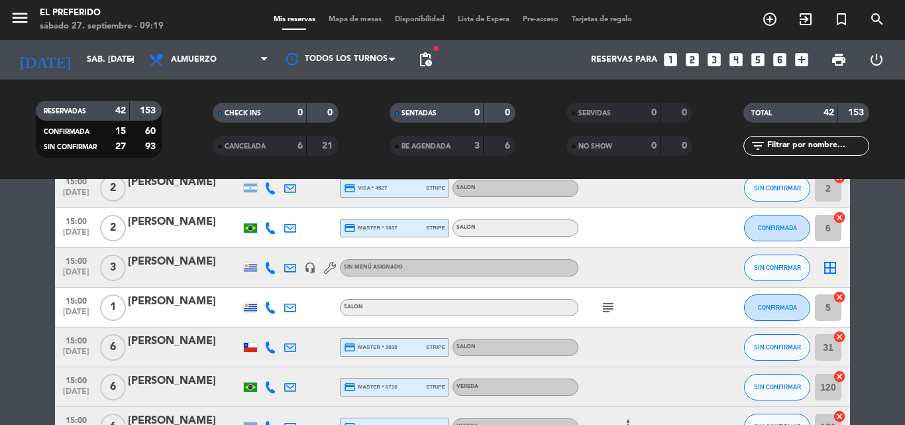
click at [435, 68] on span "pending_actions" at bounding box center [425, 59] width 27 height 27
click at [429, 61] on span "pending_actions" at bounding box center [425, 60] width 16 height 16
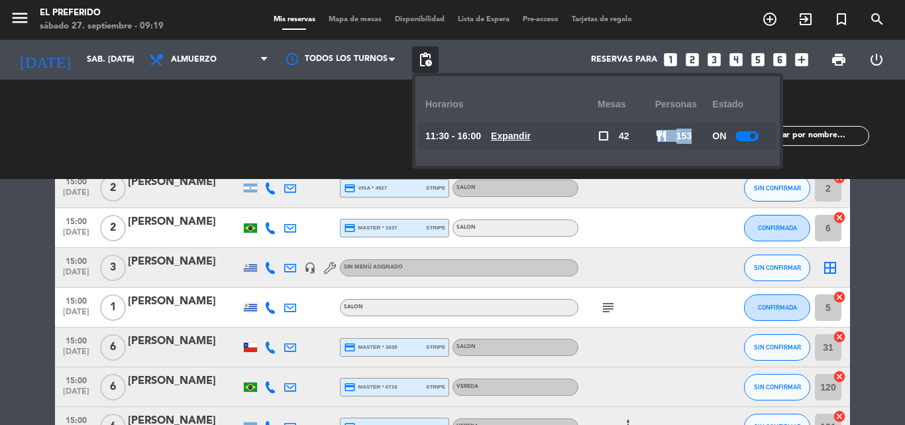
drag, startPoint x: 657, startPoint y: 140, endPoint x: 670, endPoint y: 293, distance: 152.9
click at [694, 142] on div "restaurant 153" at bounding box center [684, 136] width 58 height 27
click at [202, 62] on span "Almuerzo" at bounding box center [194, 59] width 46 height 9
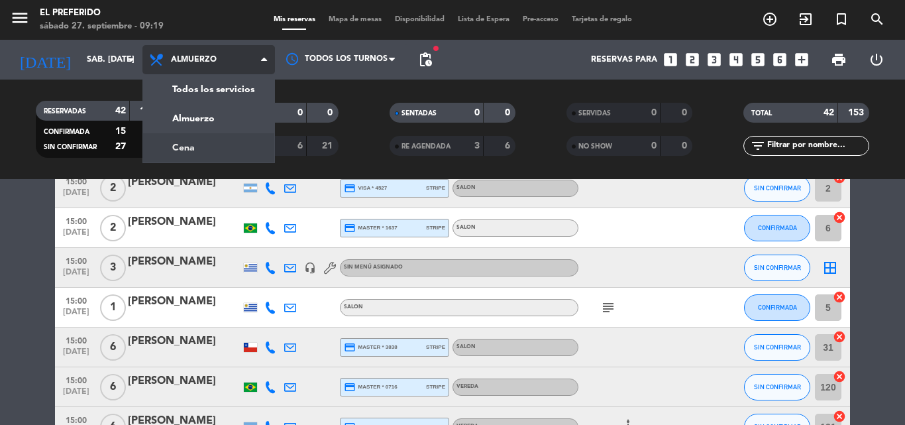
click at [213, 146] on div "menu El Preferido sábado 27. septiembre - 09:19 Mis reservas Mapa de mesas Disp…" at bounding box center [452, 89] width 905 height 179
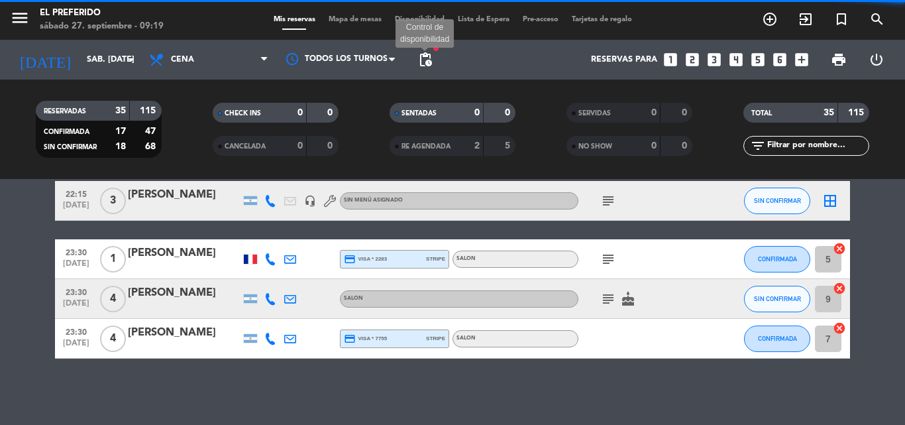
scroll to position [1347, 0]
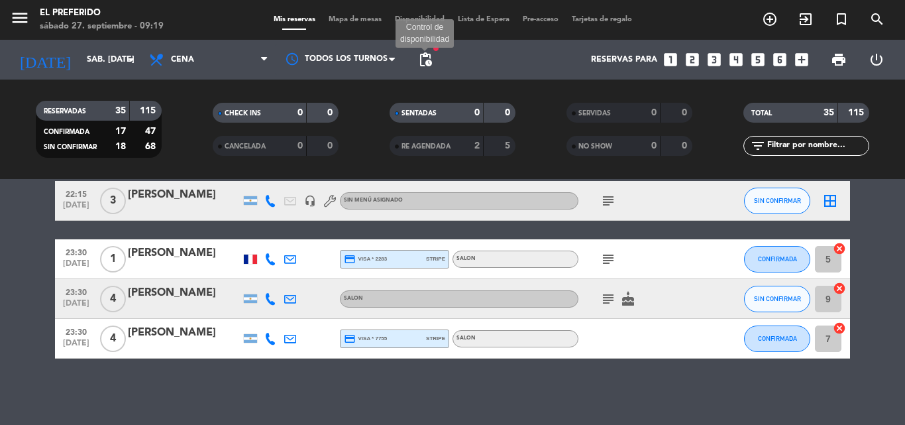
click at [421, 65] on span "pending_actions" at bounding box center [425, 60] width 16 height 16
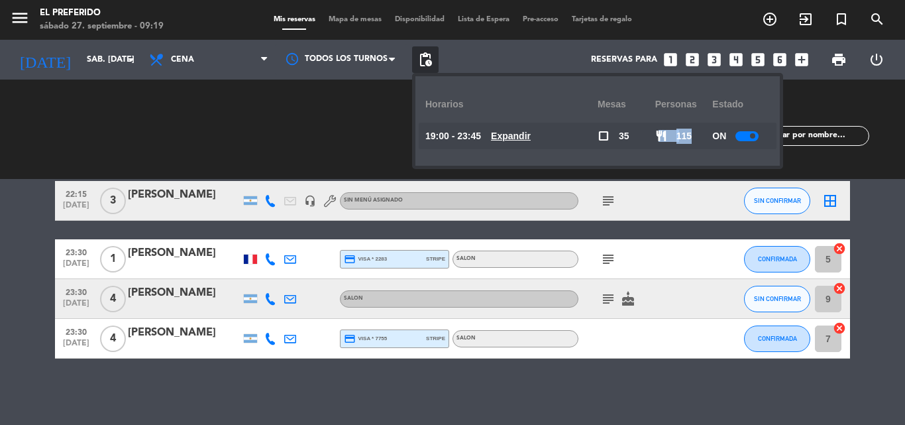
drag, startPoint x: 659, startPoint y: 132, endPoint x: 695, endPoint y: 138, distance: 36.9
click at [695, 138] on div "restaurant 115" at bounding box center [684, 136] width 58 height 27
click at [529, 133] on u "Expandir" at bounding box center [511, 136] width 40 height 11
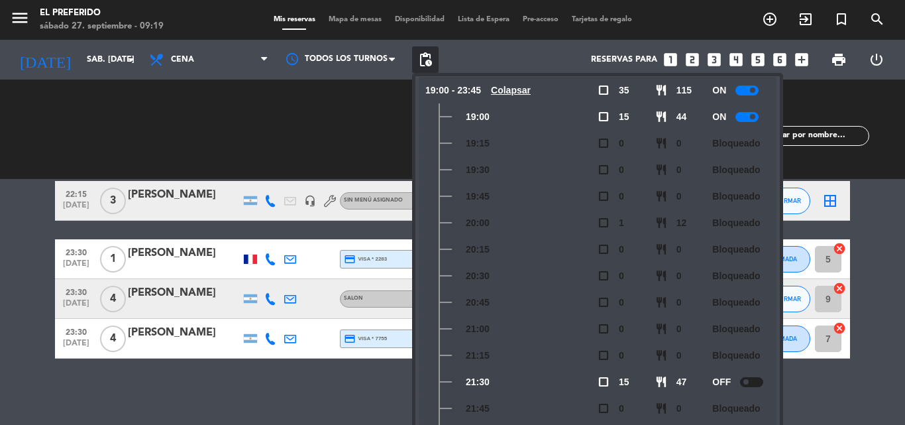
scroll to position [0, 0]
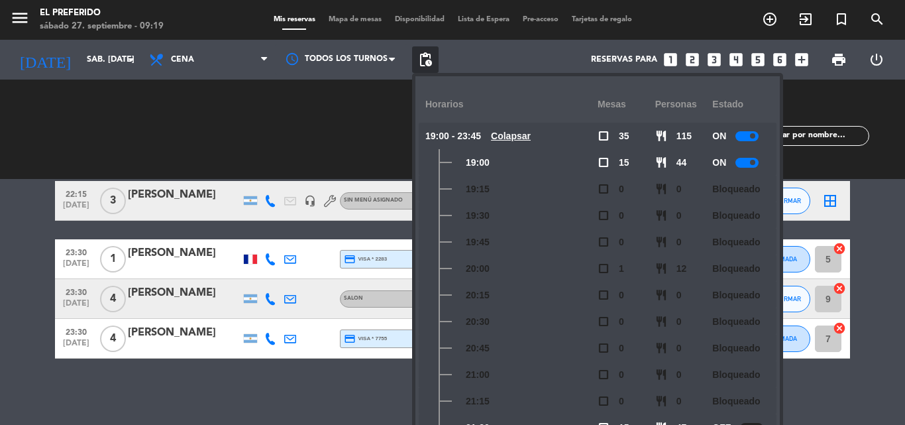
click at [749, 170] on div "ON" at bounding box center [741, 162] width 58 height 27
click at [745, 166] on div at bounding box center [747, 163] width 23 height 10
click at [266, 121] on div "CHECK INS 0 0 CANCELADA 0 0" at bounding box center [275, 129] width 177 height 73
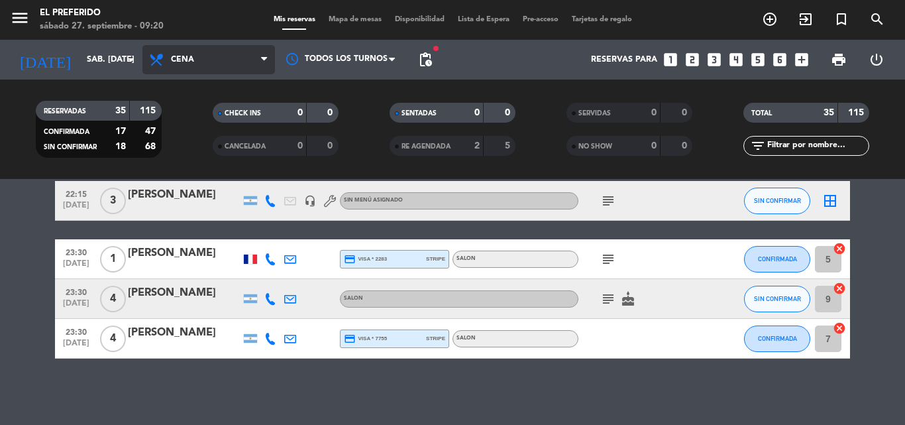
click at [156, 54] on icon at bounding box center [157, 60] width 19 height 16
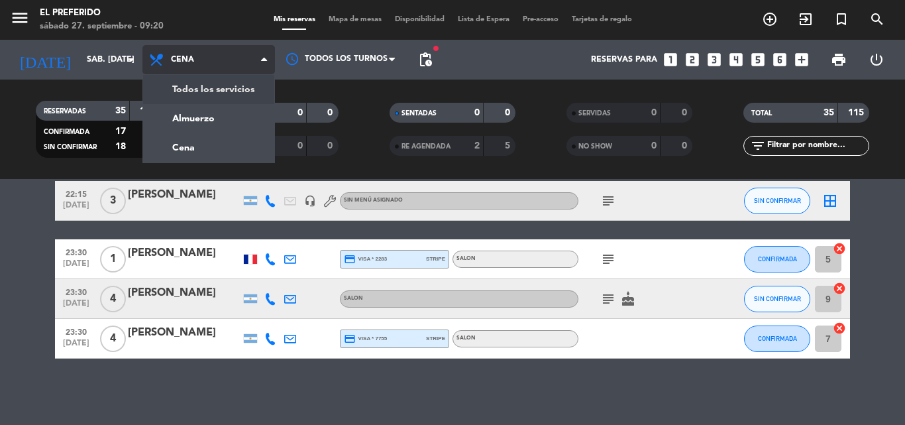
click at [203, 91] on div "menu El Preferido sábado 27. septiembre - 09:20 Mis reservas Mapa de mesas Disp…" at bounding box center [452, 89] width 905 height 179
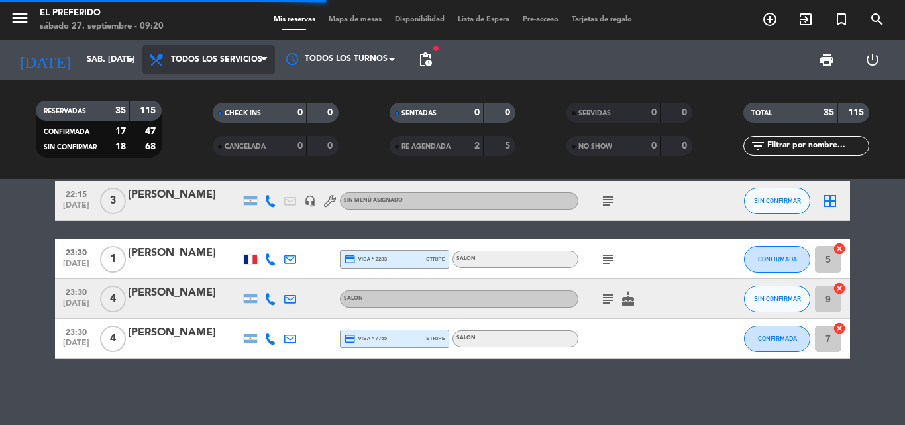
scroll to position [1314, 0]
click at [211, 62] on span "Todos los servicios" at bounding box center [216, 59] width 91 height 9
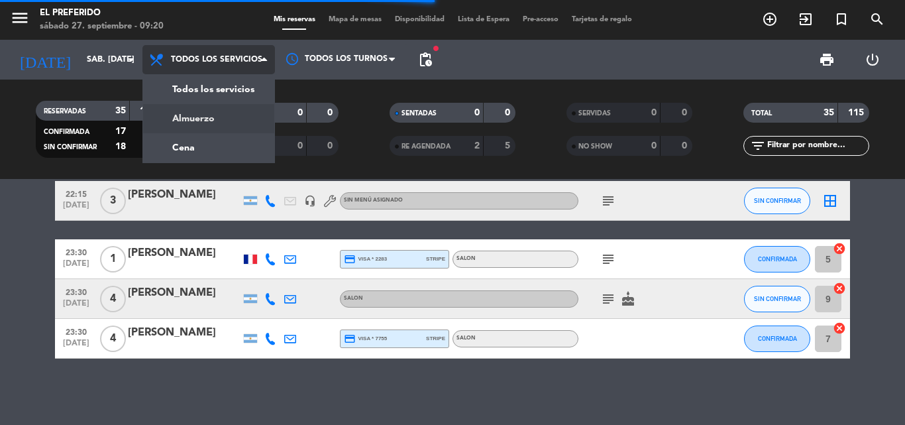
click at [224, 118] on div "menu El Preferido sábado 27. septiembre - 09:20 Mis reservas Mapa de mesas Disp…" at bounding box center [452, 89] width 905 height 179
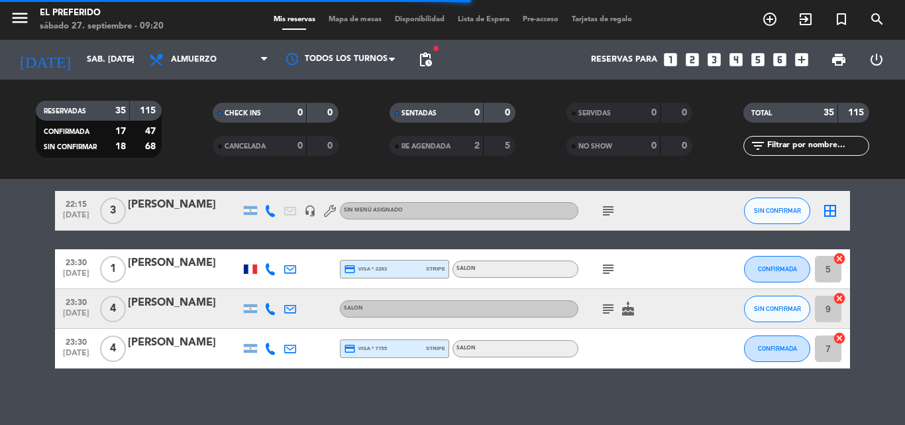
click at [419, 56] on span "pending_actions" at bounding box center [425, 60] width 16 height 16
click at [423, 58] on span "pending_actions" at bounding box center [425, 60] width 16 height 16
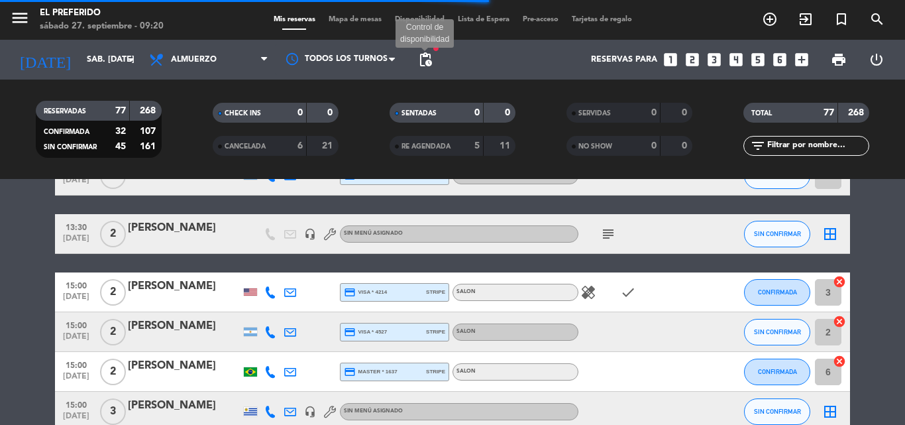
scroll to position [1458, 0]
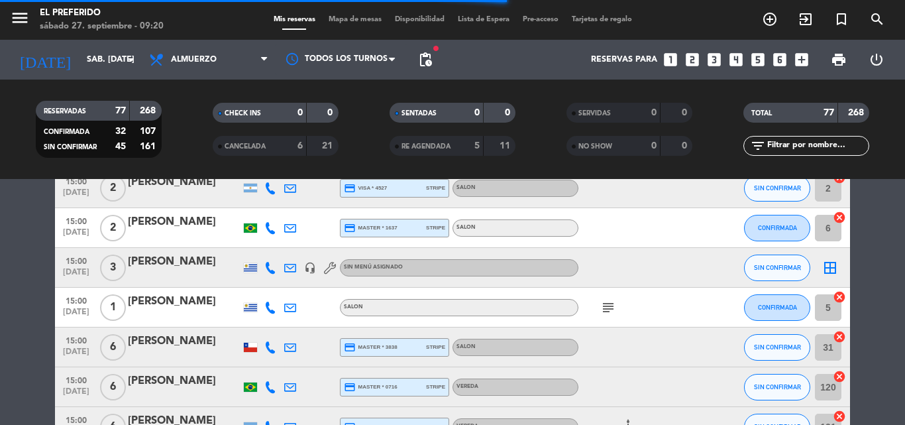
click at [424, 60] on span "pending_actions" at bounding box center [425, 60] width 16 height 16
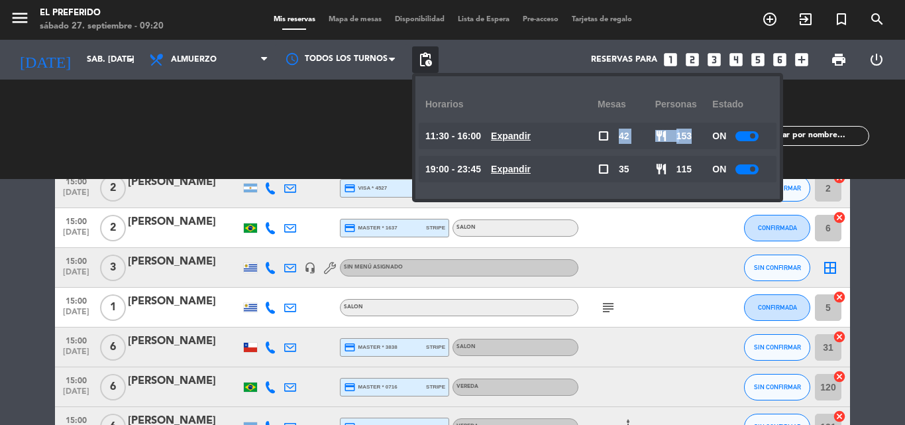
drag, startPoint x: 633, startPoint y: 135, endPoint x: 693, endPoint y: 142, distance: 60.8
click at [693, 142] on div "11:30 - 16:00 Expandir check_box_outline_blank 42 restaurant 153 ON" at bounding box center [597, 136] width 345 height 27
click at [520, 137] on u "Expandir" at bounding box center [511, 136] width 40 height 11
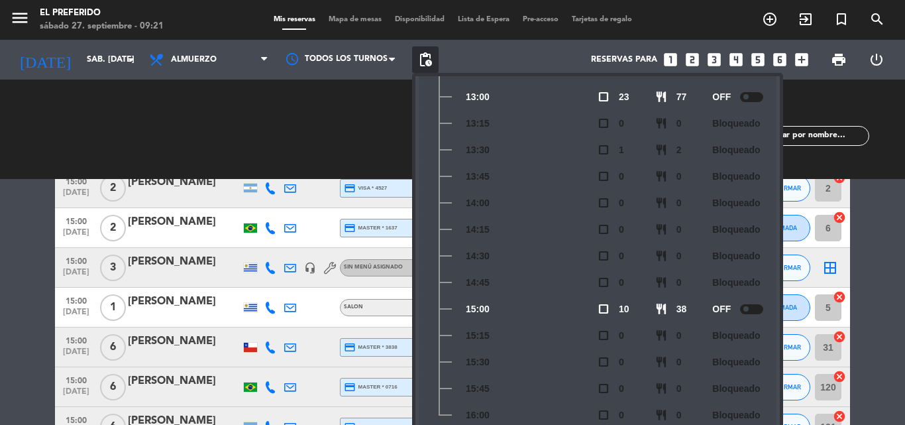
scroll to position [229, 0]
click at [260, 251] on div at bounding box center [251, 267] width 20 height 39
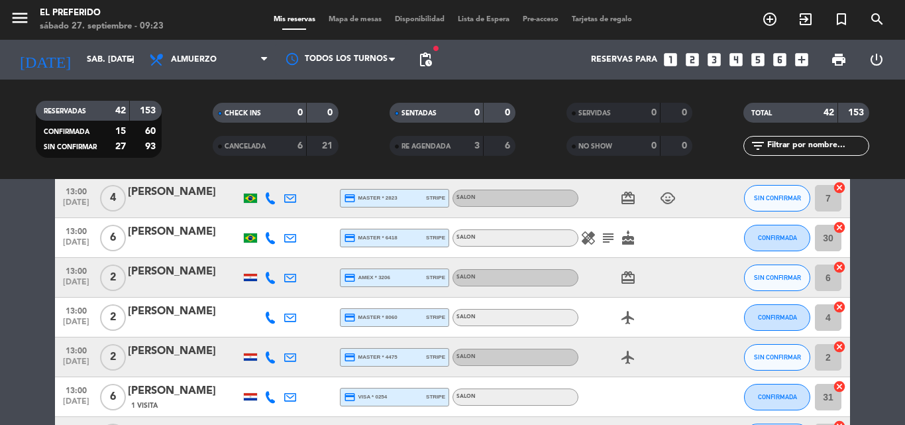
scroll to position [565, 0]
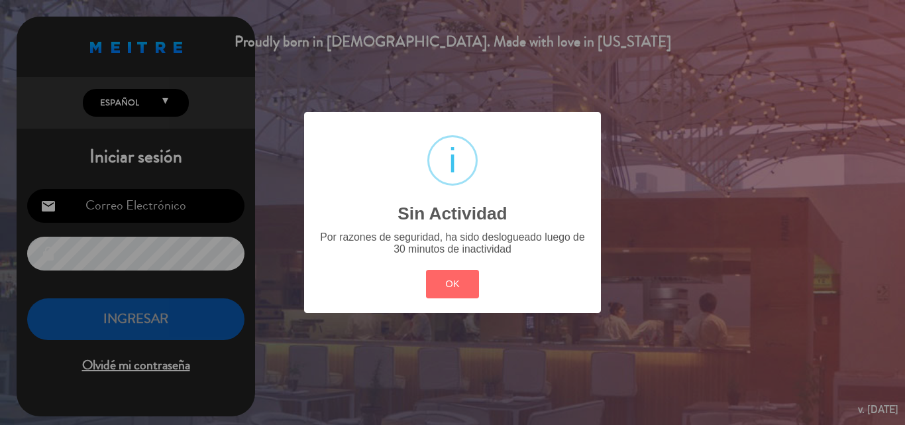
type input "[EMAIL_ADDRESS][DOMAIN_NAME]"
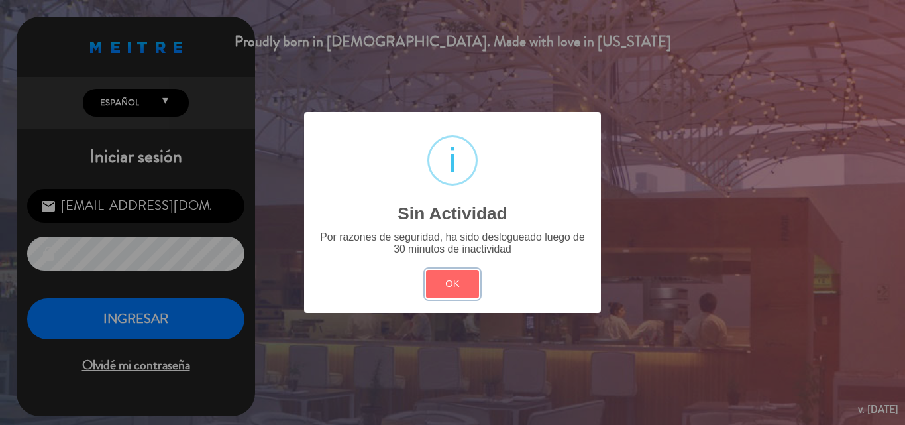
drag, startPoint x: 440, startPoint y: 285, endPoint x: 284, endPoint y: 278, distance: 155.9
click at [426, 287] on button "OK" at bounding box center [453, 284] width 54 height 28
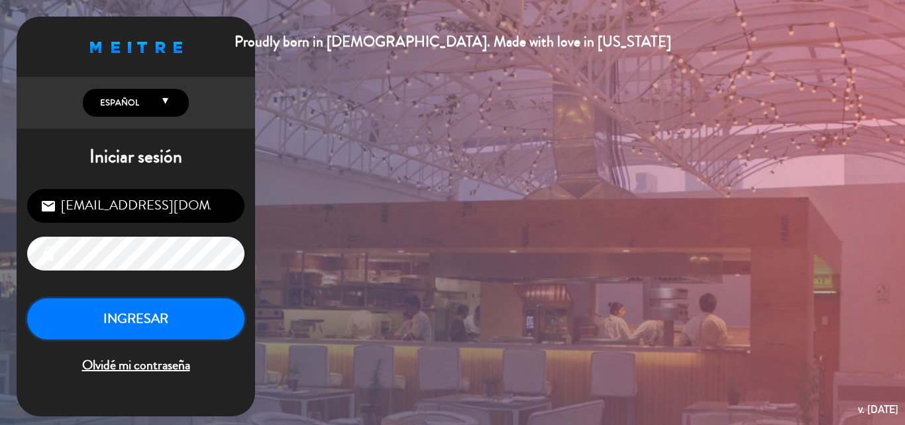
click at [160, 310] on button "INGRESAR" at bounding box center [135, 319] width 217 height 42
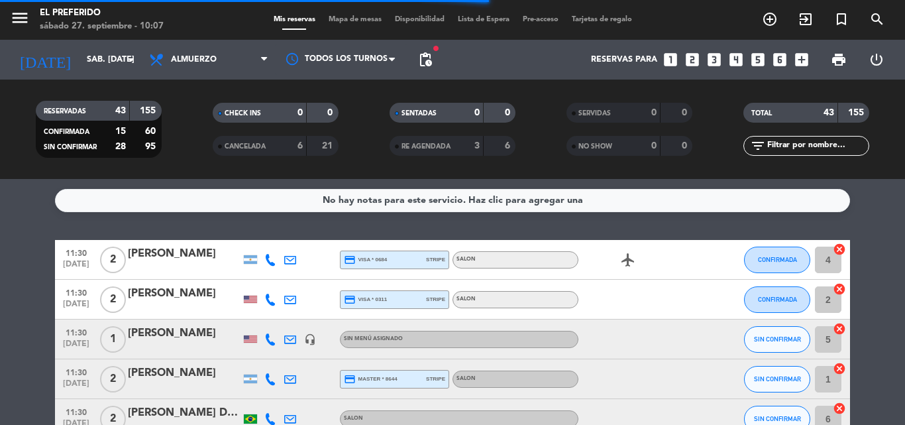
scroll to position [133, 0]
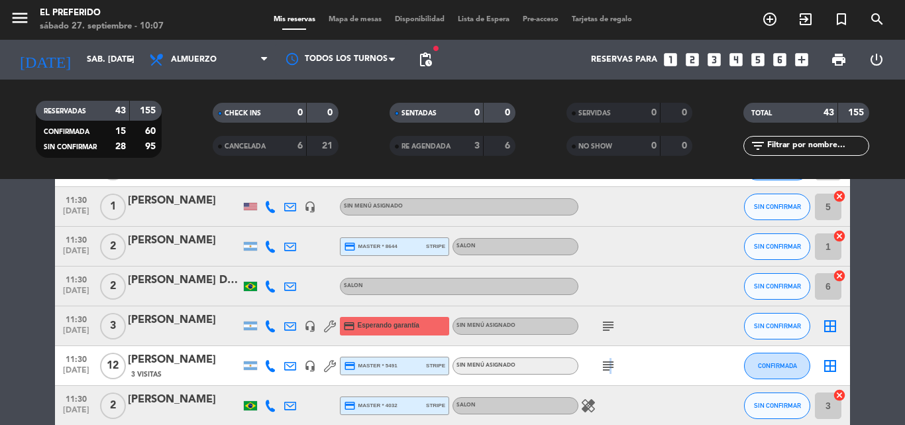
click at [608, 361] on icon "subject" at bounding box center [608, 366] width 16 height 16
click at [637, 366] on div "subject Donde tengamos dispo" at bounding box center [638, 365] width 119 height 39
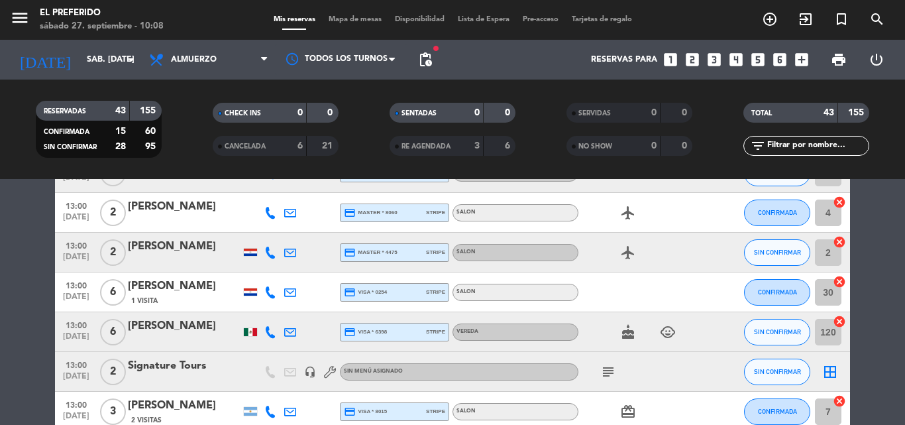
scroll to position [1060, 0]
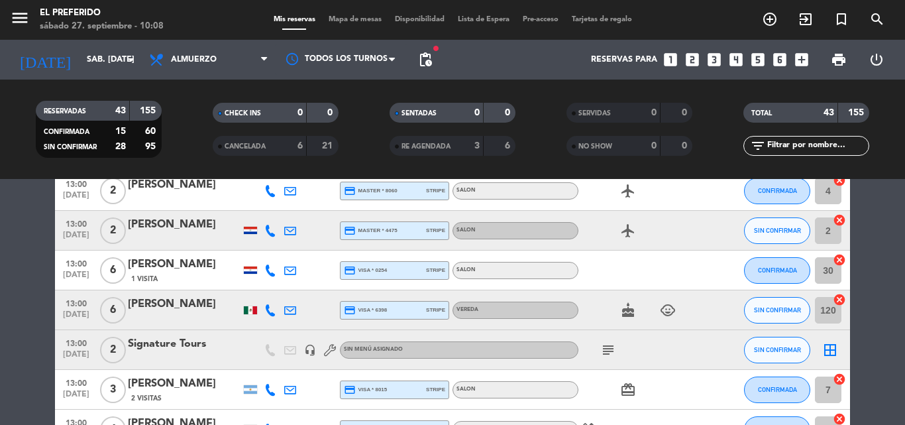
click at [611, 357] on icon "subject" at bounding box center [608, 350] width 16 height 16
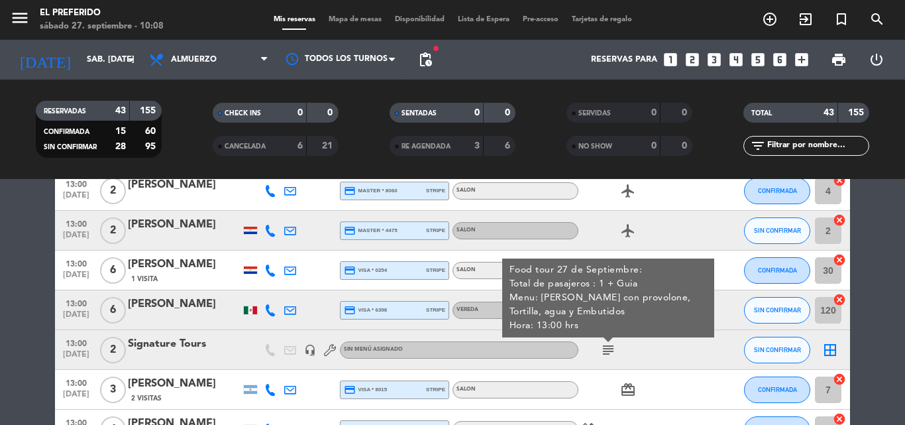
drag, startPoint x: 637, startPoint y: 347, endPoint x: 459, endPoint y: 309, distance: 182.4
click at [635, 347] on div "subject Food tour 27 de Septiembre: Total de pasajeros : 1 + Guia Menu: [PERSON…" at bounding box center [638, 349] width 119 height 39
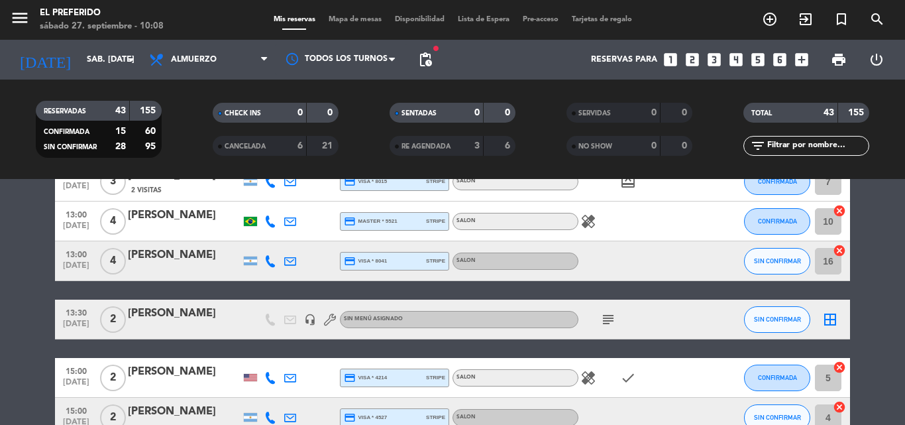
scroll to position [1268, 0]
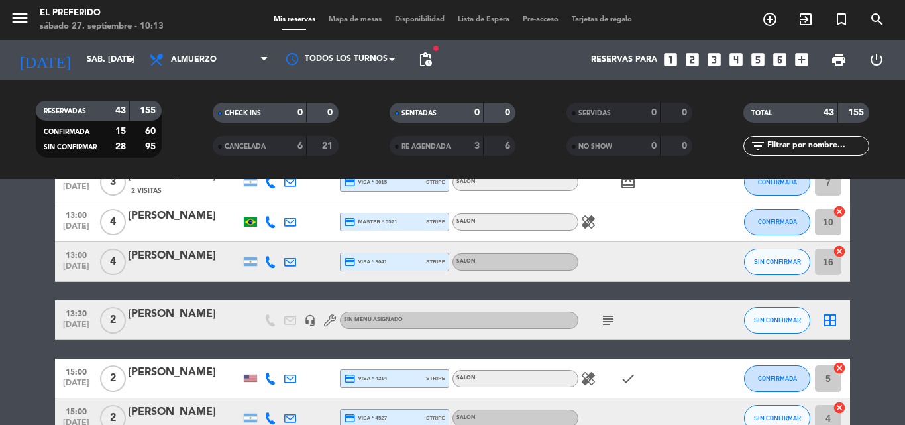
click at [611, 321] on icon "subject" at bounding box center [608, 320] width 16 height 16
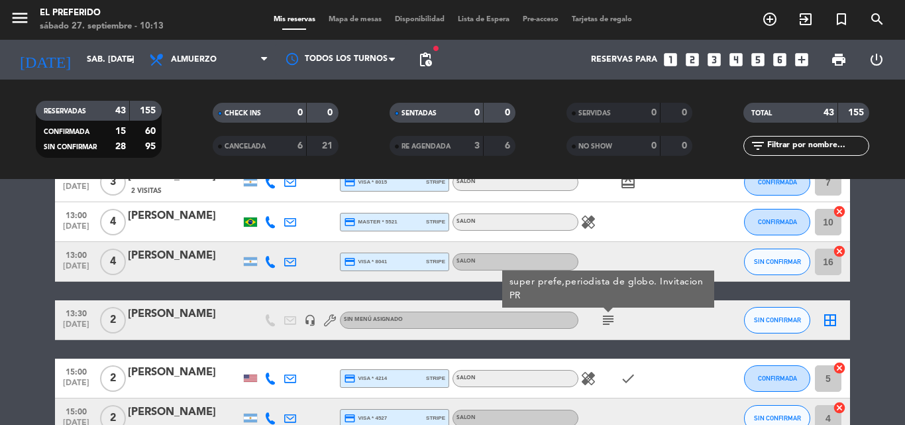
click at [638, 323] on div "subject super prefe,periodista de globo. Invitacion PR" at bounding box center [638, 319] width 119 height 39
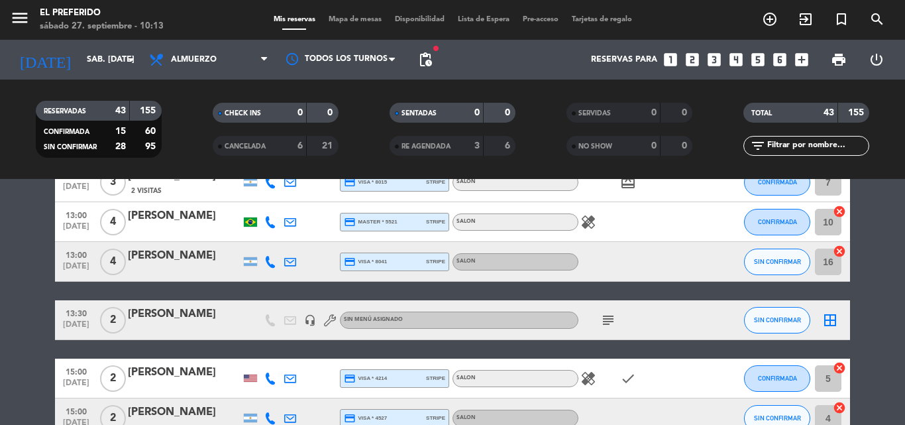
scroll to position [1135, 0]
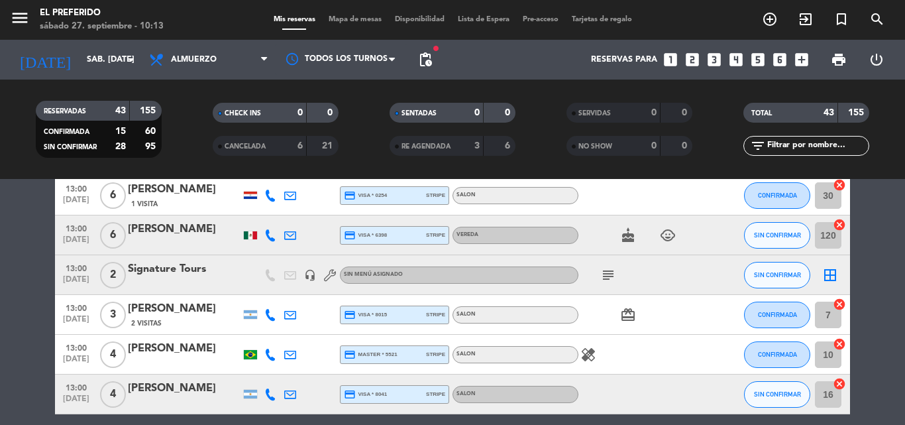
click at [606, 281] on icon "subject" at bounding box center [608, 275] width 16 height 16
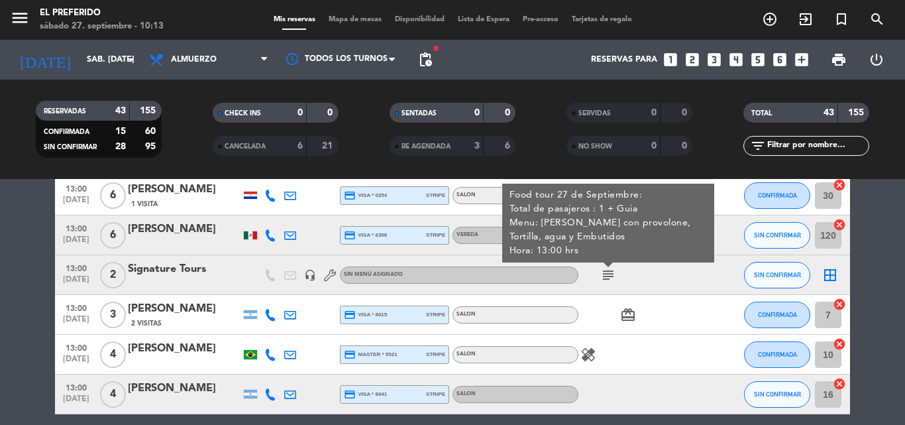
click at [640, 282] on div "subject Food tour 27 de Septiembre: Total de pasajeros : 1 + Guia Menu: [PERSON…" at bounding box center [638, 274] width 119 height 39
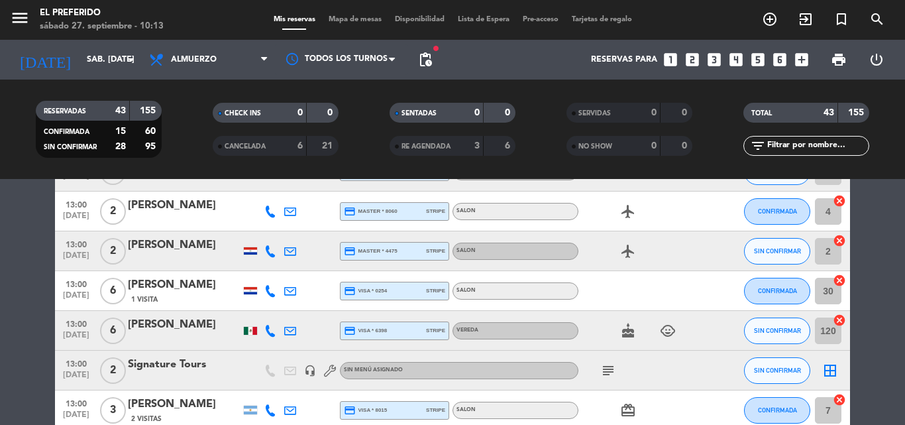
scroll to position [1003, 0]
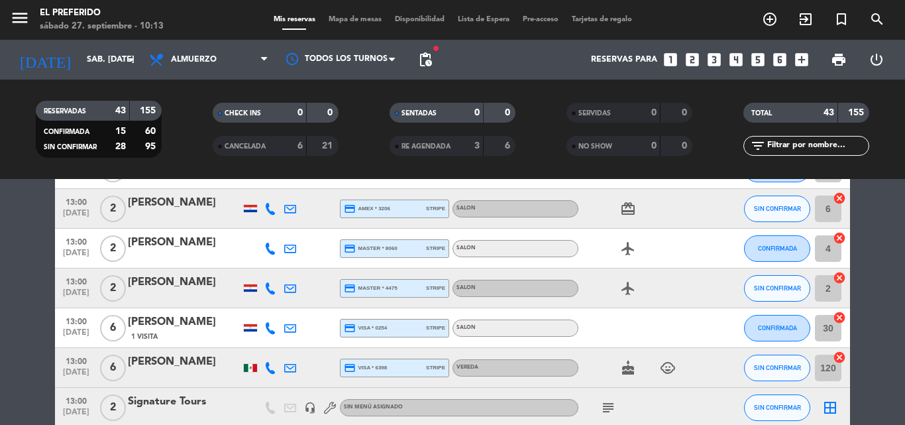
click at [630, 363] on icon "cake" at bounding box center [628, 368] width 16 height 16
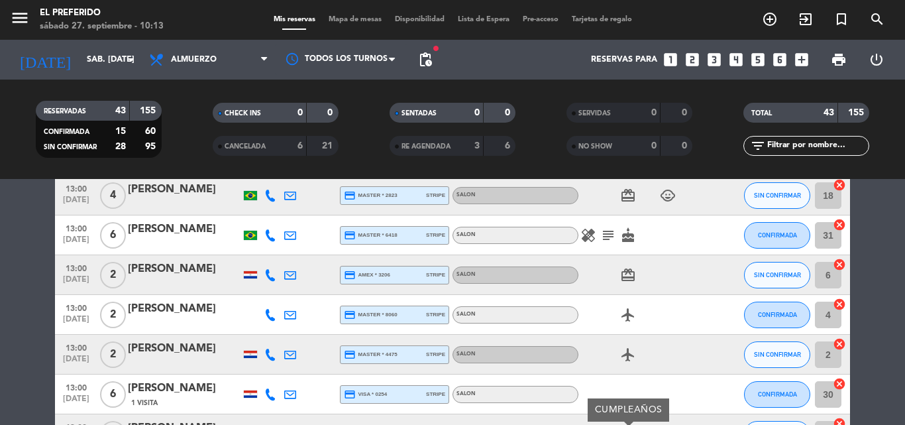
click at [615, 237] on icon "subject" at bounding box center [608, 235] width 16 height 16
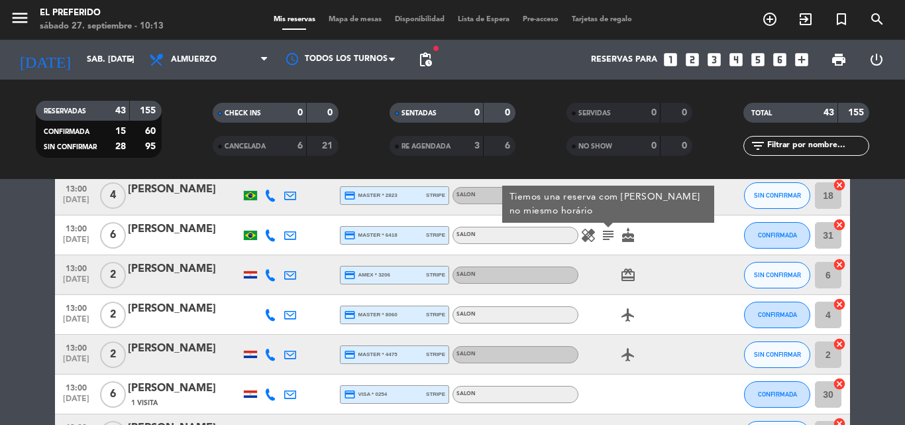
click at [679, 288] on div "card_giftcard" at bounding box center [638, 274] width 119 height 39
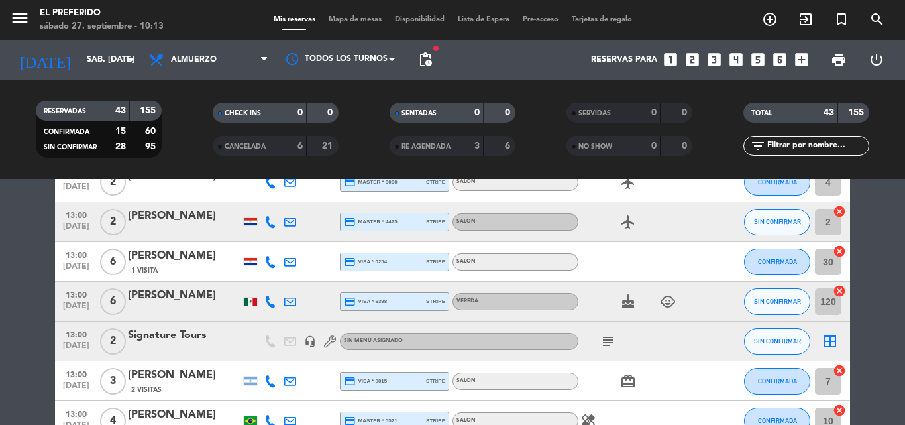
scroll to position [1201, 0]
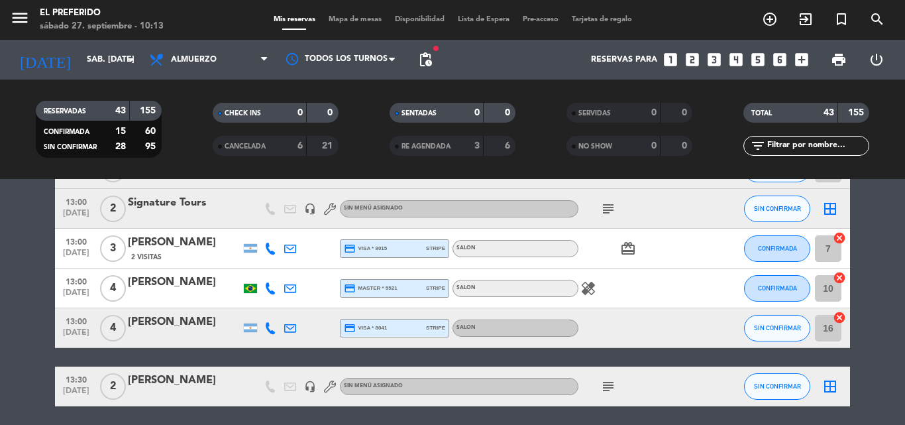
click at [606, 388] on icon "subject" at bounding box center [608, 386] width 16 height 16
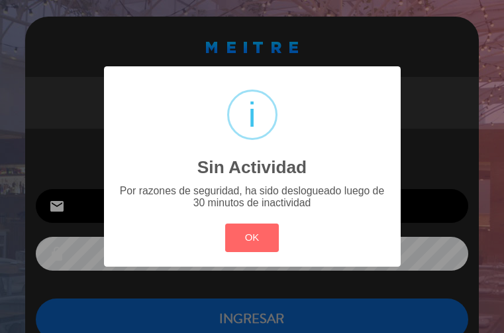
type input "[EMAIL_ADDRESS][DOMAIN_NAME]"
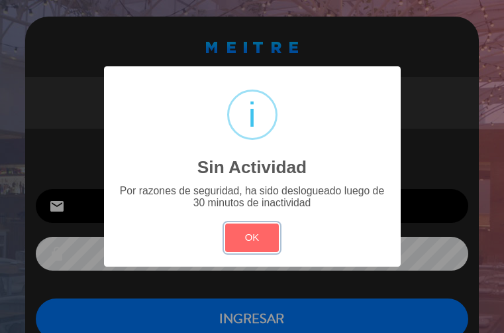
drag, startPoint x: 250, startPoint y: 229, endPoint x: 260, endPoint y: 242, distance: 15.6
click at [256, 232] on button "OK" at bounding box center [252, 237] width 54 height 28
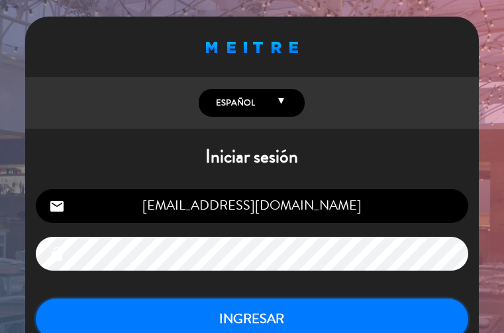
drag, startPoint x: 260, startPoint y: 315, endPoint x: 237, endPoint y: 278, distance: 43.4
click at [252, 305] on button "INGRESAR" at bounding box center [252, 319] width 433 height 42
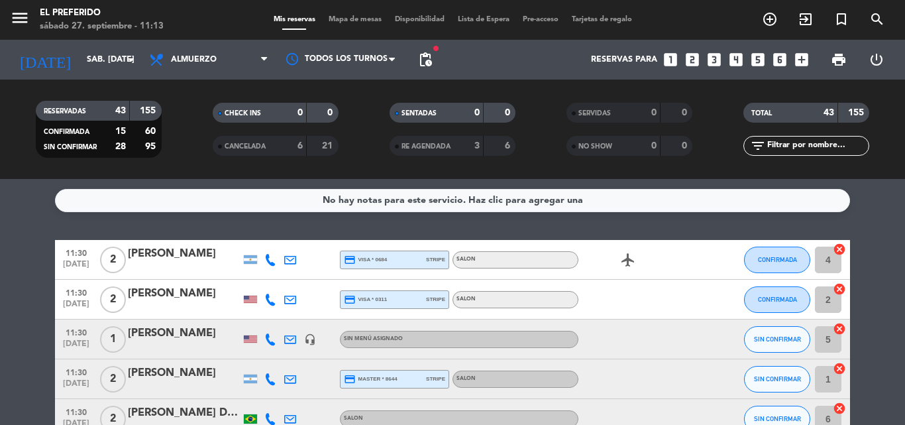
click at [693, 58] on icon "looks_two" at bounding box center [692, 59] width 17 height 17
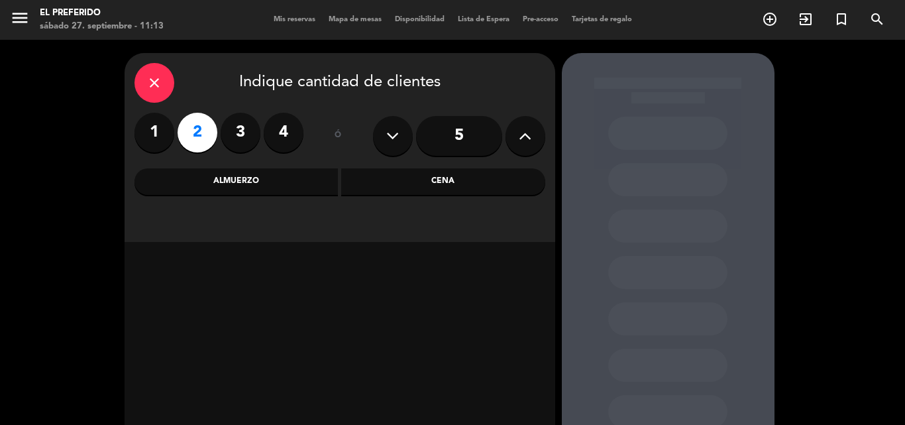
click at [368, 183] on div "Cena" at bounding box center [443, 181] width 204 height 27
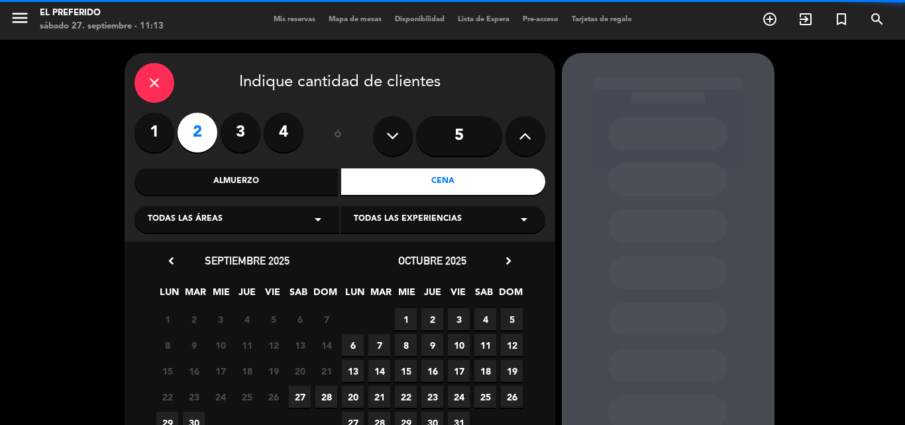
drag, startPoint x: 323, startPoint y: 214, endPoint x: 318, endPoint y: 224, distance: 11.3
click at [323, 216] on icon "arrow_drop_down" at bounding box center [318, 219] width 16 height 16
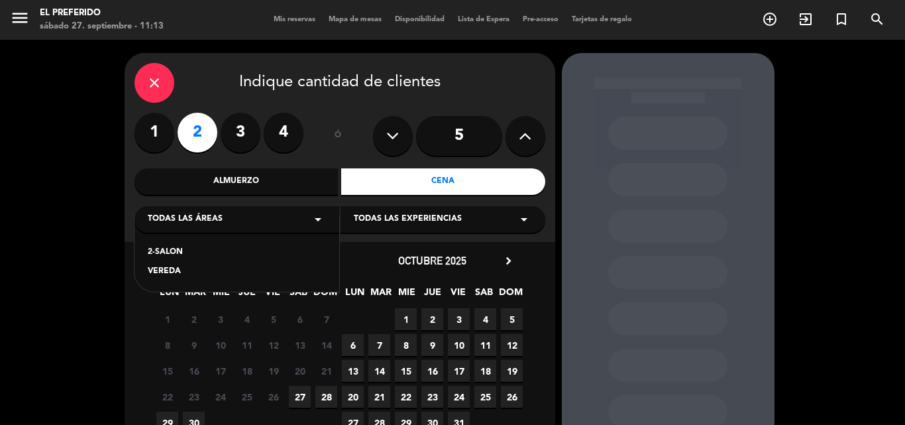
click at [313, 249] on div "2-SALON" at bounding box center [237, 252] width 178 height 13
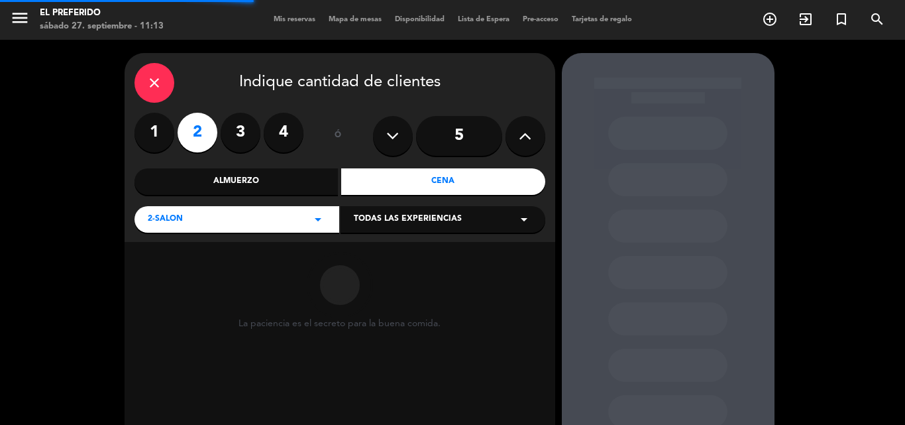
click at [378, 225] on span "Todas las experiencias" at bounding box center [408, 219] width 108 height 13
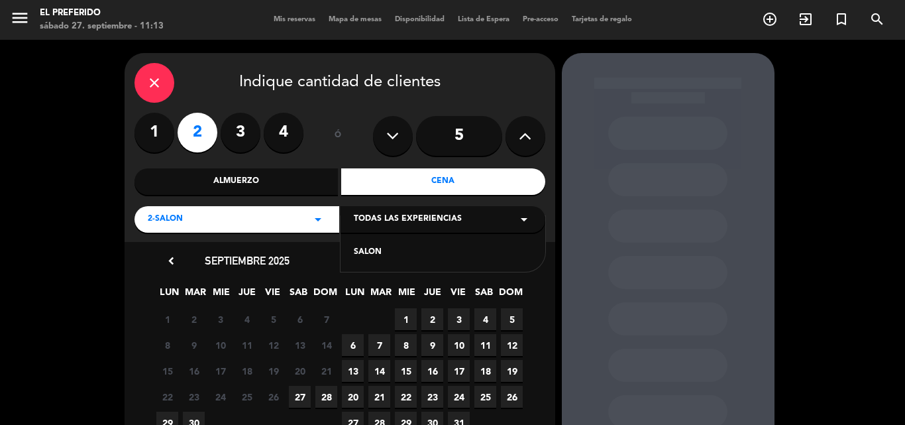
click at [362, 258] on div "SALON" at bounding box center [443, 252] width 178 height 13
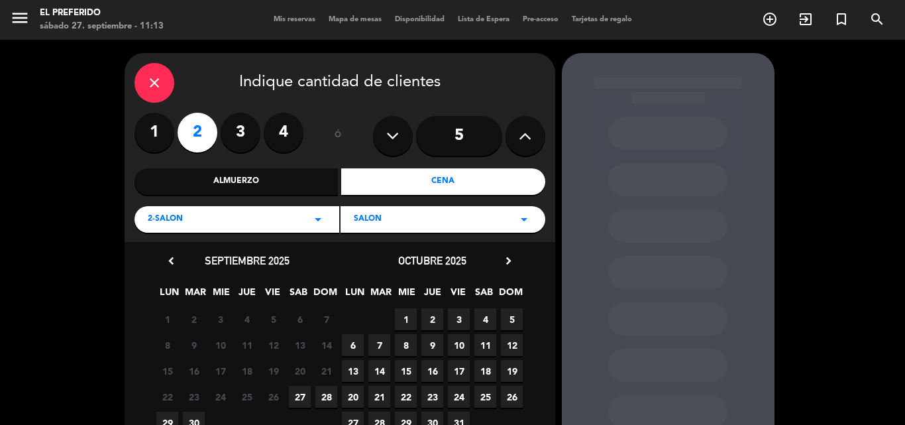
scroll to position [66, 0]
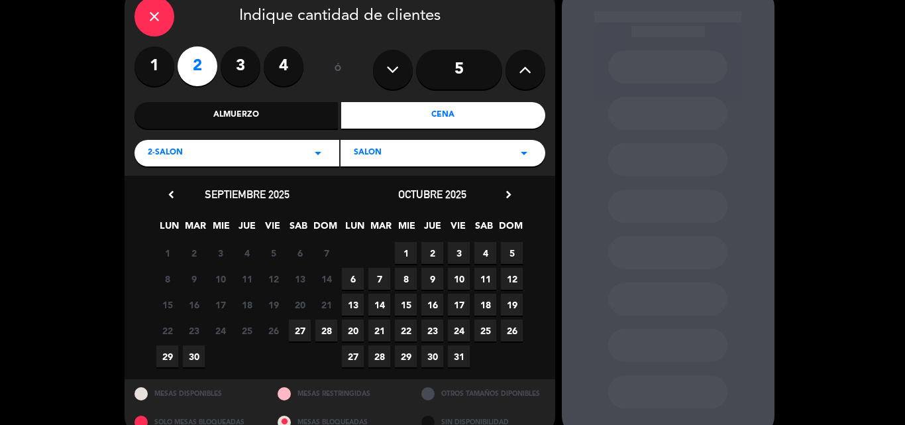
click at [302, 335] on span "27" at bounding box center [300, 330] width 22 height 22
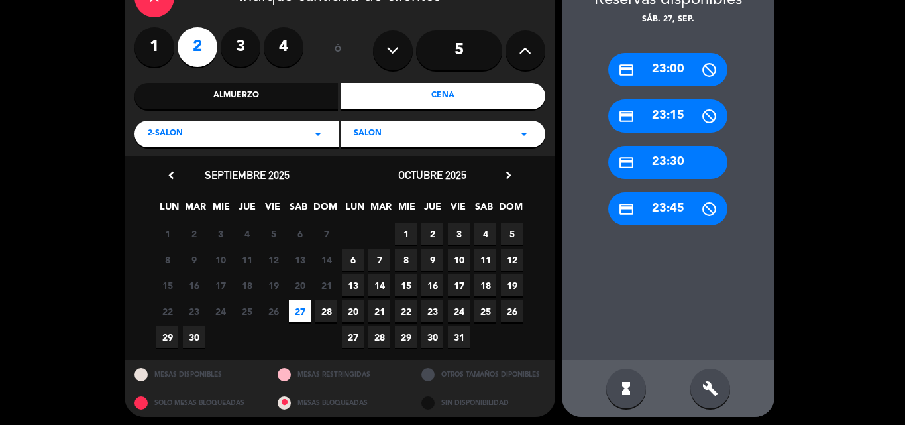
scroll to position [90, 0]
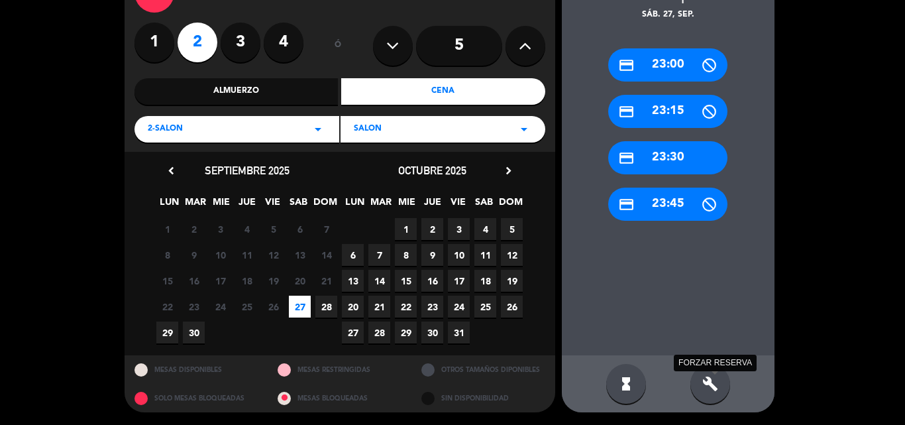
click at [712, 380] on icon "build" at bounding box center [710, 384] width 16 height 16
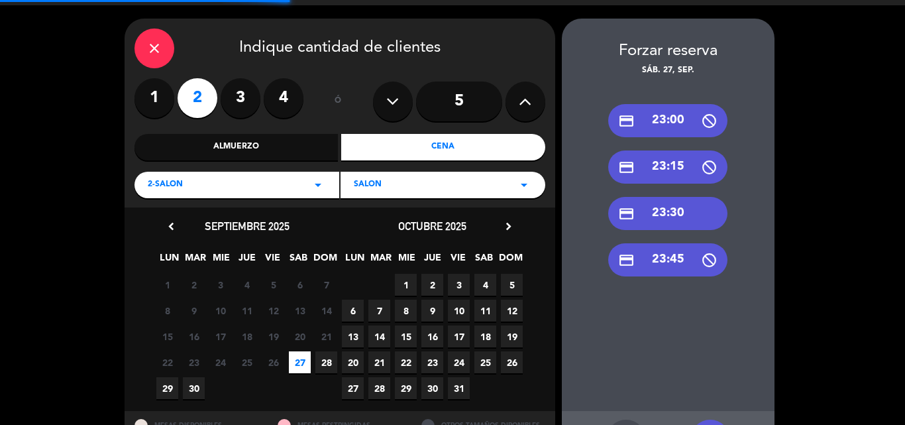
scroll to position [0, 0]
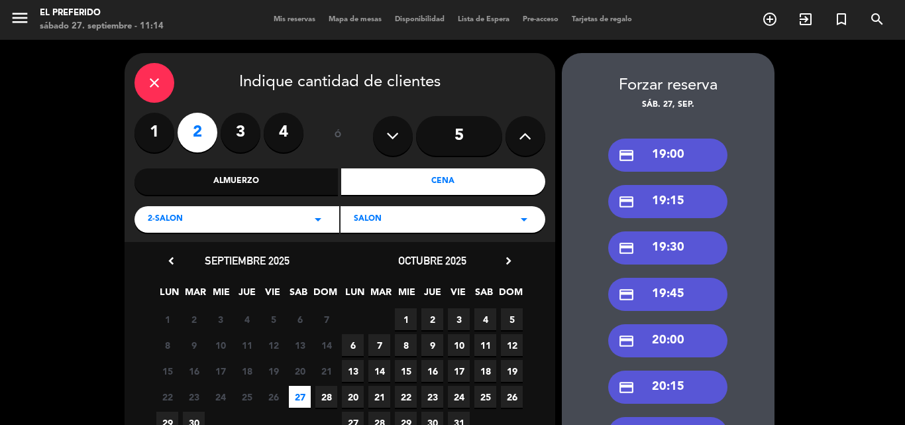
drag, startPoint x: 685, startPoint y: 353, endPoint x: 664, endPoint y: 350, distance: 21.5
click at [683, 353] on div "credit_card 20:00" at bounding box center [667, 340] width 119 height 33
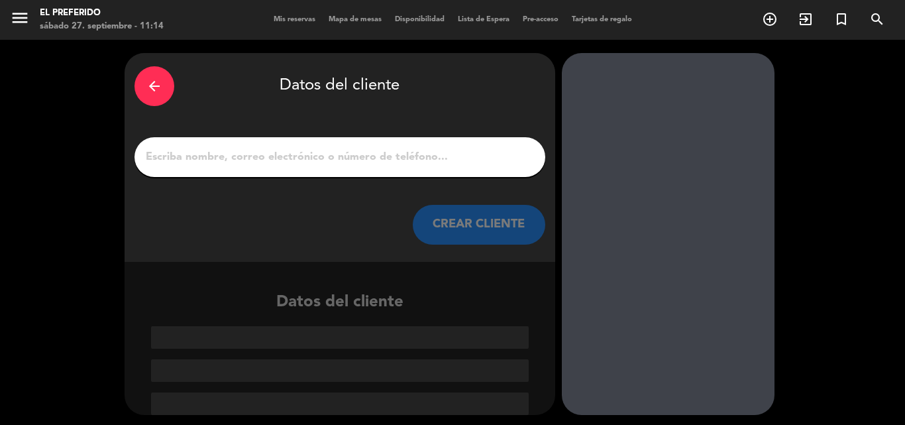
click at [323, 155] on input "1" at bounding box center [339, 157] width 391 height 19
type input "r"
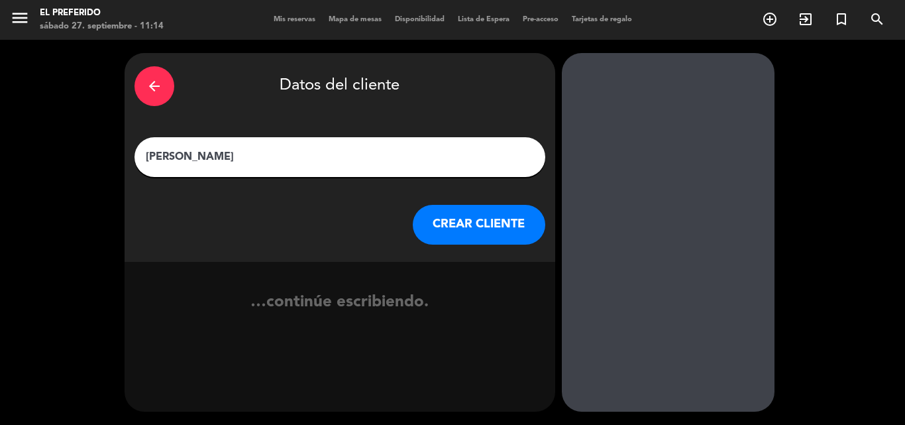
type input "[PERSON_NAME]"
click at [437, 231] on button "CREAR CLIENTE" at bounding box center [479, 225] width 133 height 40
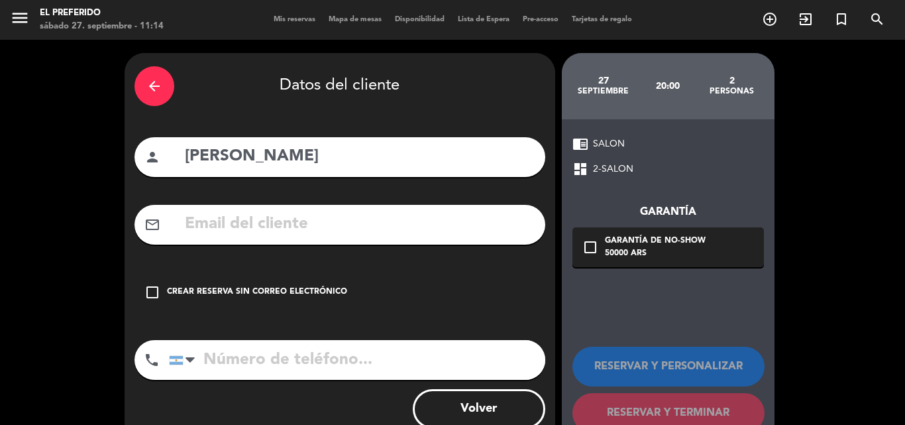
drag, startPoint x: 318, startPoint y: 292, endPoint x: 469, endPoint y: 309, distance: 151.4
click at [319, 292] on div "Crear reserva sin correo electrónico" at bounding box center [257, 292] width 180 height 13
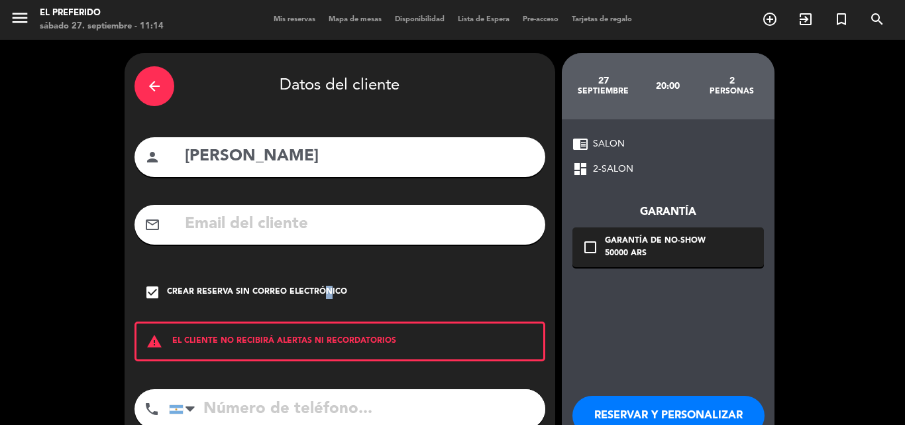
click at [682, 417] on button "RESERVAR Y PERSONALIZAR" at bounding box center [669, 416] width 192 height 40
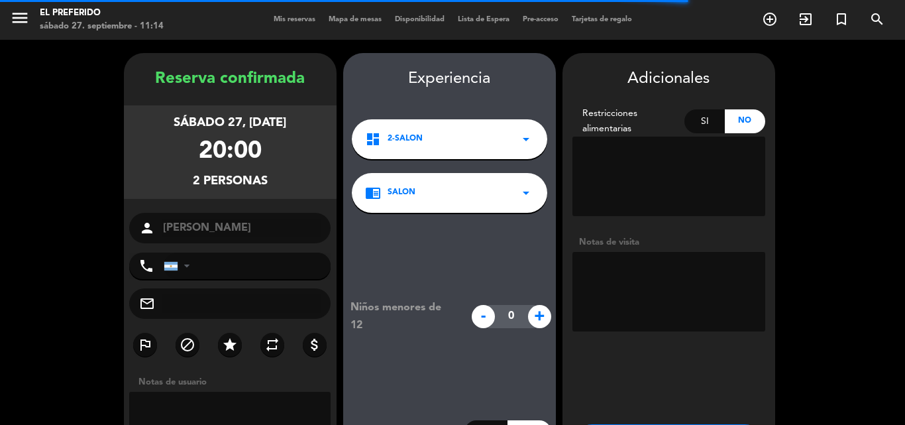
scroll to position [53, 0]
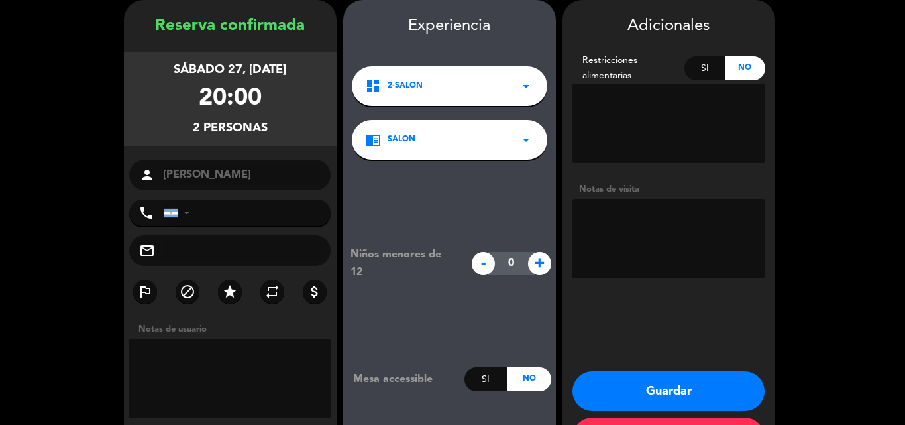
click at [611, 219] on textarea at bounding box center [669, 239] width 193 height 80
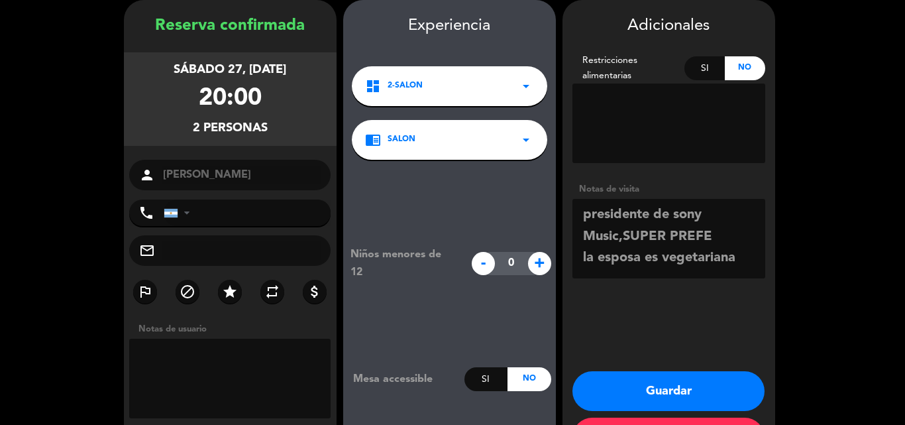
type textarea "presidente de sony Music,SUPER PREFE la esposa es vegetariana"
click at [635, 395] on button "Guardar" at bounding box center [669, 391] width 192 height 40
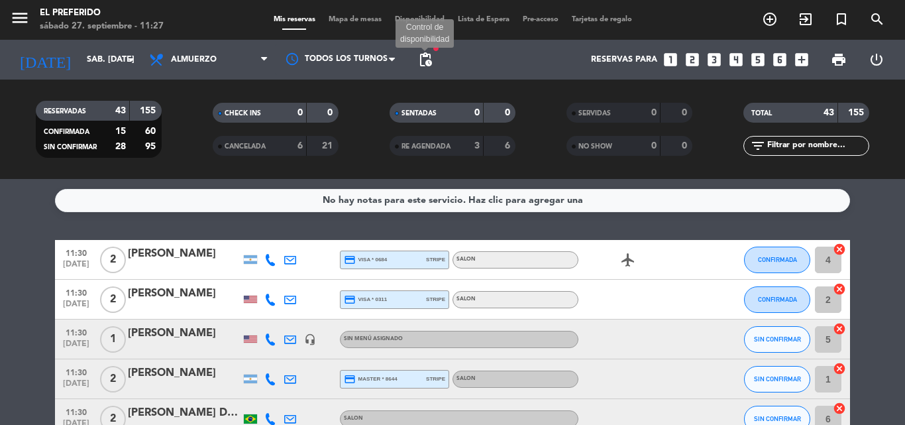
click at [421, 63] on span "pending_actions" at bounding box center [425, 60] width 16 height 16
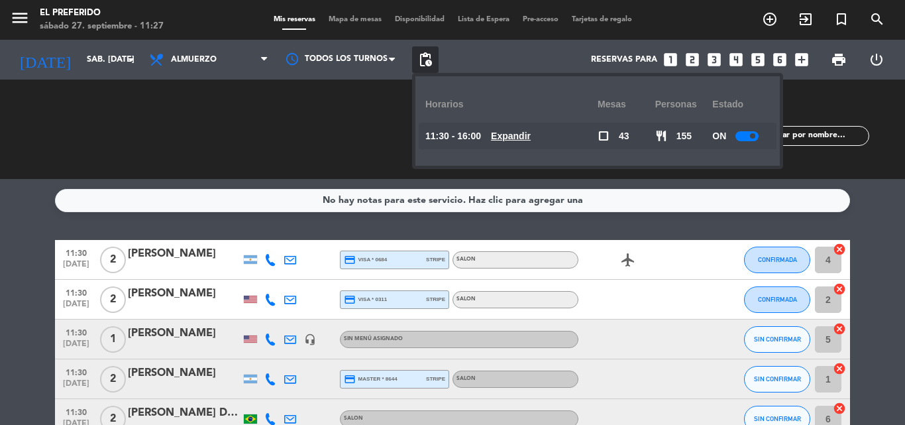
click at [531, 138] on u "Expandir" at bounding box center [511, 136] width 40 height 11
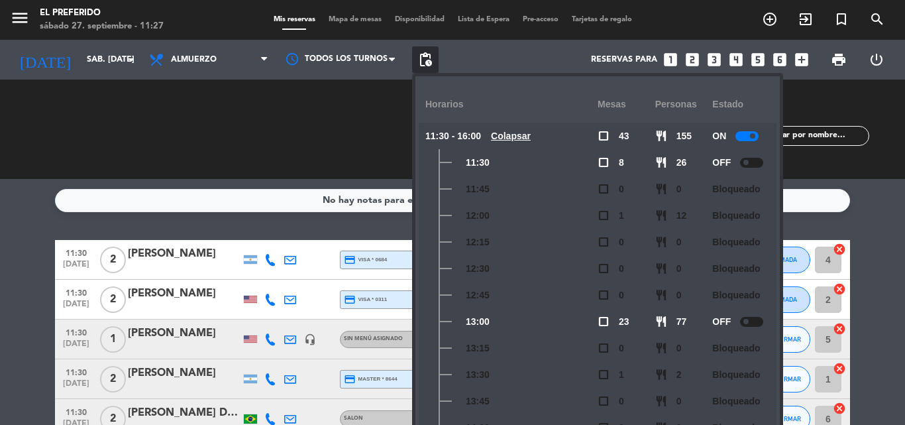
drag, startPoint x: 0, startPoint y: 292, endPoint x: 176, endPoint y: 228, distance: 187.0
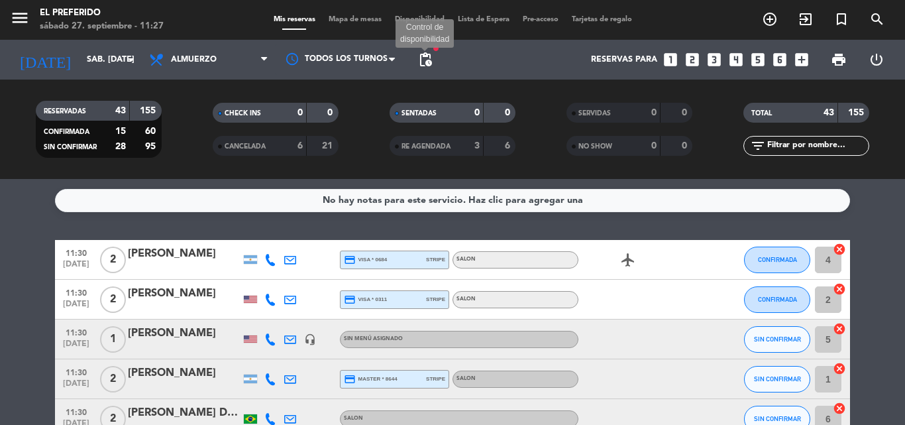
drag, startPoint x: 427, startPoint y: 54, endPoint x: 555, endPoint y: 97, distance: 135.0
click at [449, 59] on div "[DATE] sáb. [DATE] arrow_drop_down Todos los servicios Almuerzo Cena Almuerzo T…" at bounding box center [452, 60] width 905 height 40
click at [435, 65] on span "pending_actions" at bounding box center [425, 59] width 27 height 27
drag, startPoint x: 427, startPoint y: 59, endPoint x: 531, endPoint y: 81, distance: 106.3
click at [434, 60] on span "pending_actions Control de disponibilidad" at bounding box center [425, 59] width 27 height 27
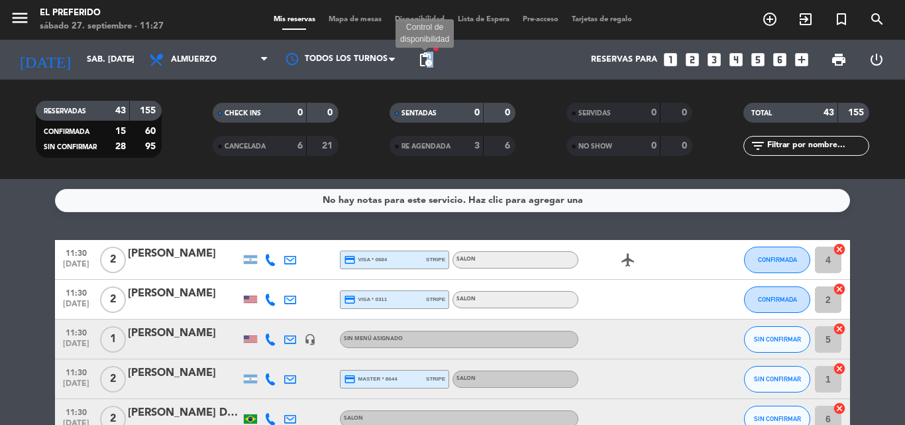
click at [429, 60] on span "pending_actions" at bounding box center [425, 60] width 16 height 16
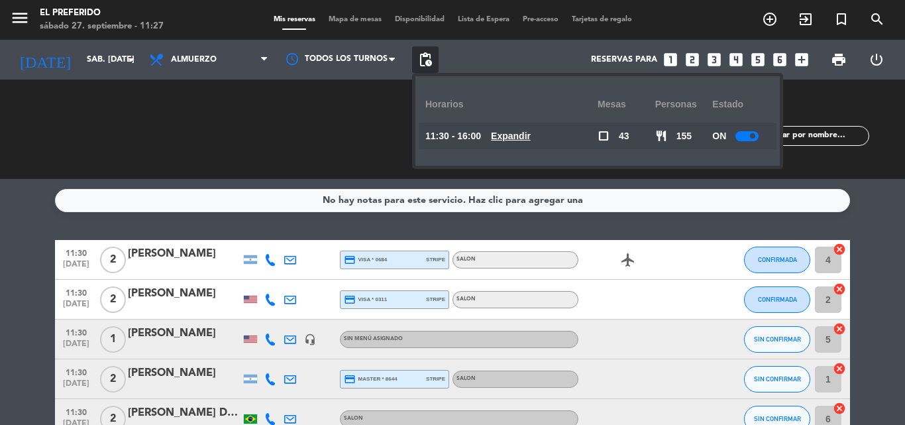
click at [522, 137] on u "Expandir" at bounding box center [511, 136] width 40 height 11
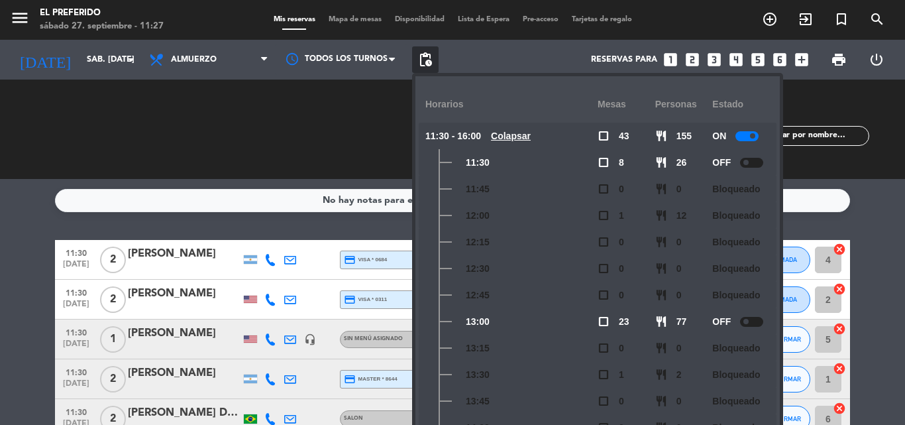
scroll to position [195, 0]
